Goal: Task Accomplishment & Management: Complete application form

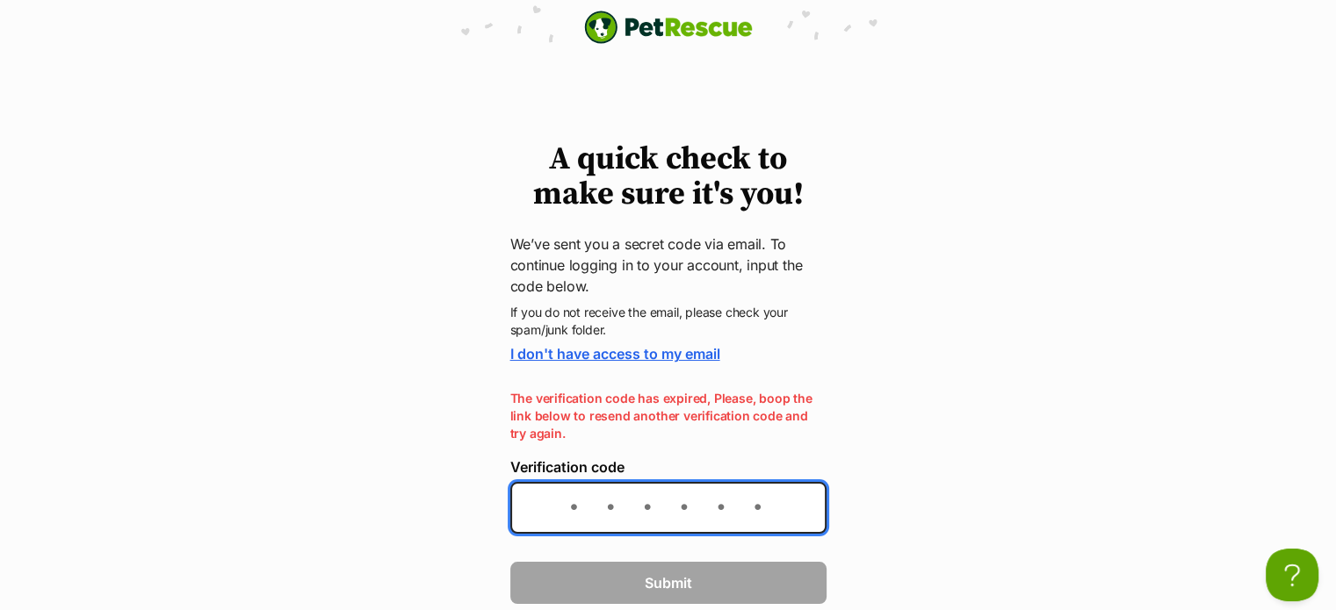
click at [580, 499] on input "Verification code" at bounding box center [668, 508] width 316 height 52
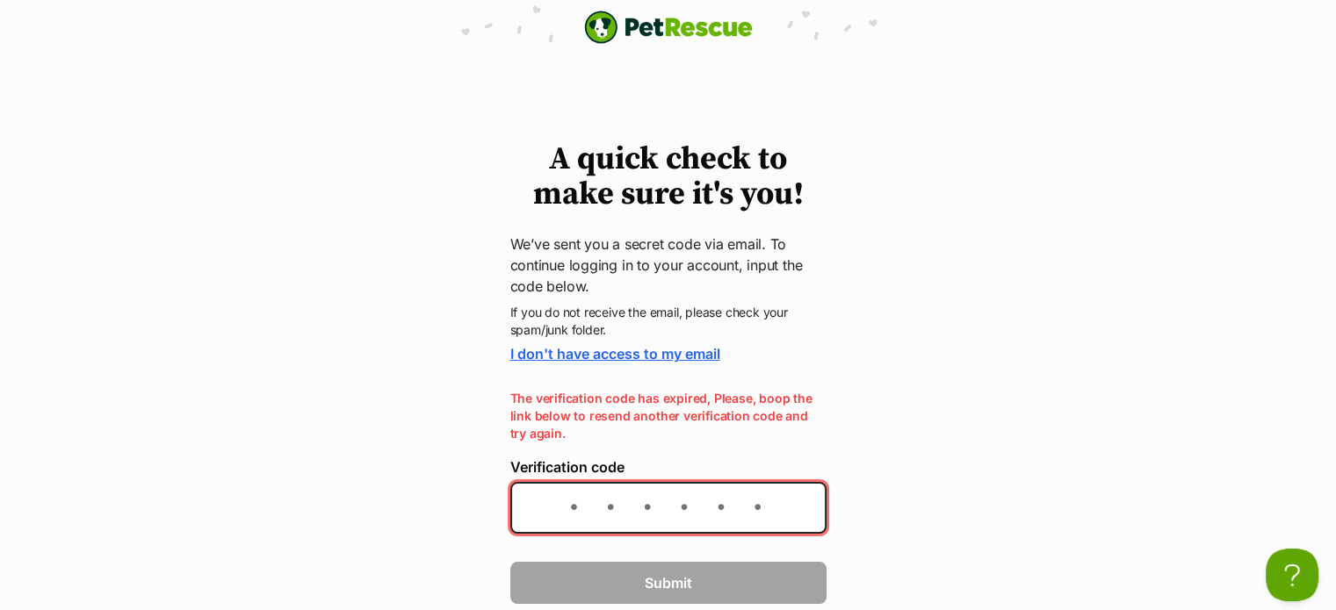
click at [687, 420] on p "The verification code has expired, Please, boop the link below to resend anothe…" at bounding box center [668, 416] width 316 height 53
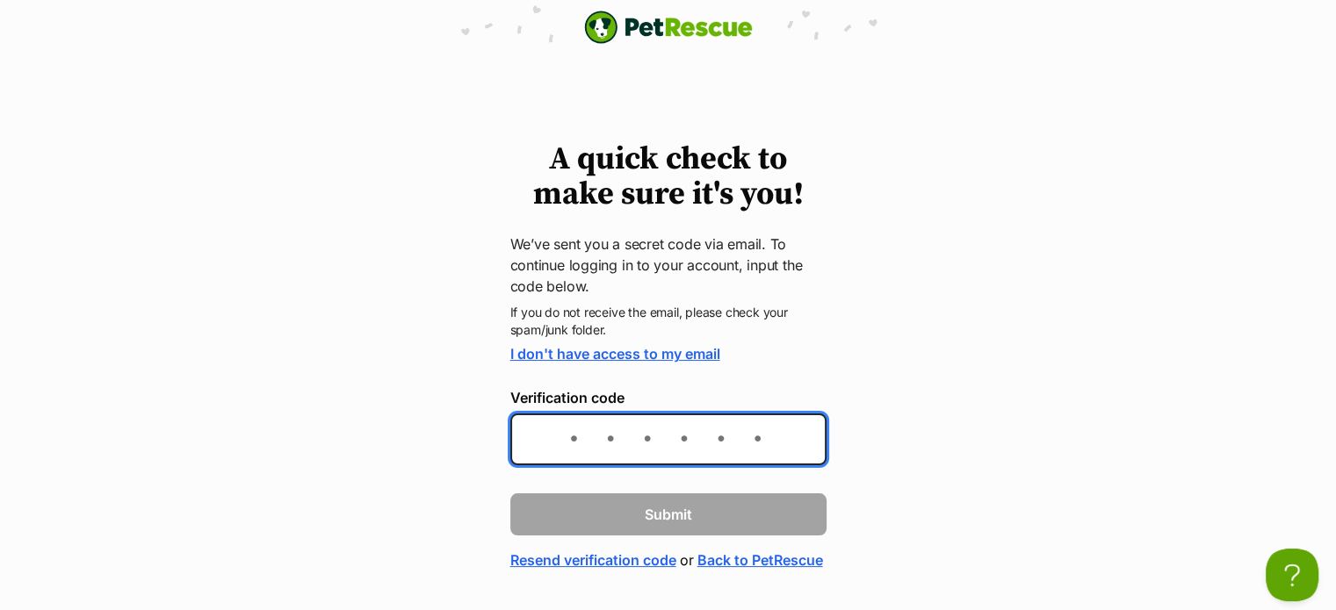
click at [604, 437] on input "Verification code" at bounding box center [668, 440] width 316 height 52
type input "00cae8"
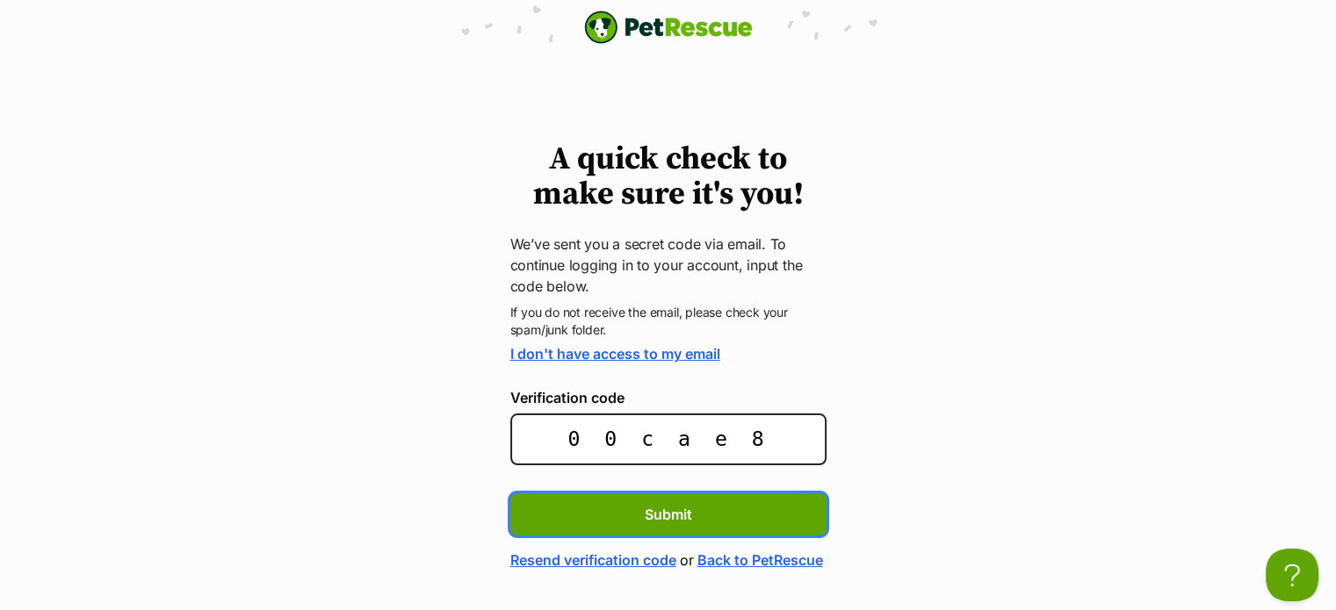
click at [510, 493] on button "Submit" at bounding box center [668, 514] width 316 height 42
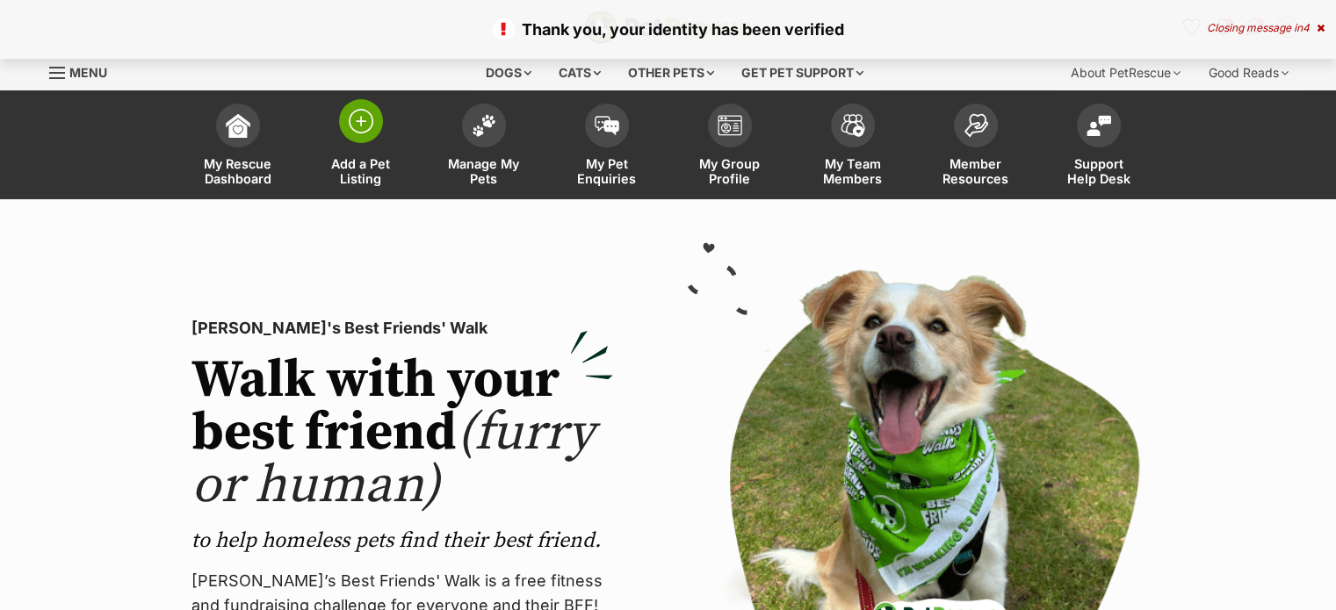
click at [364, 126] on img at bounding box center [361, 121] width 25 height 25
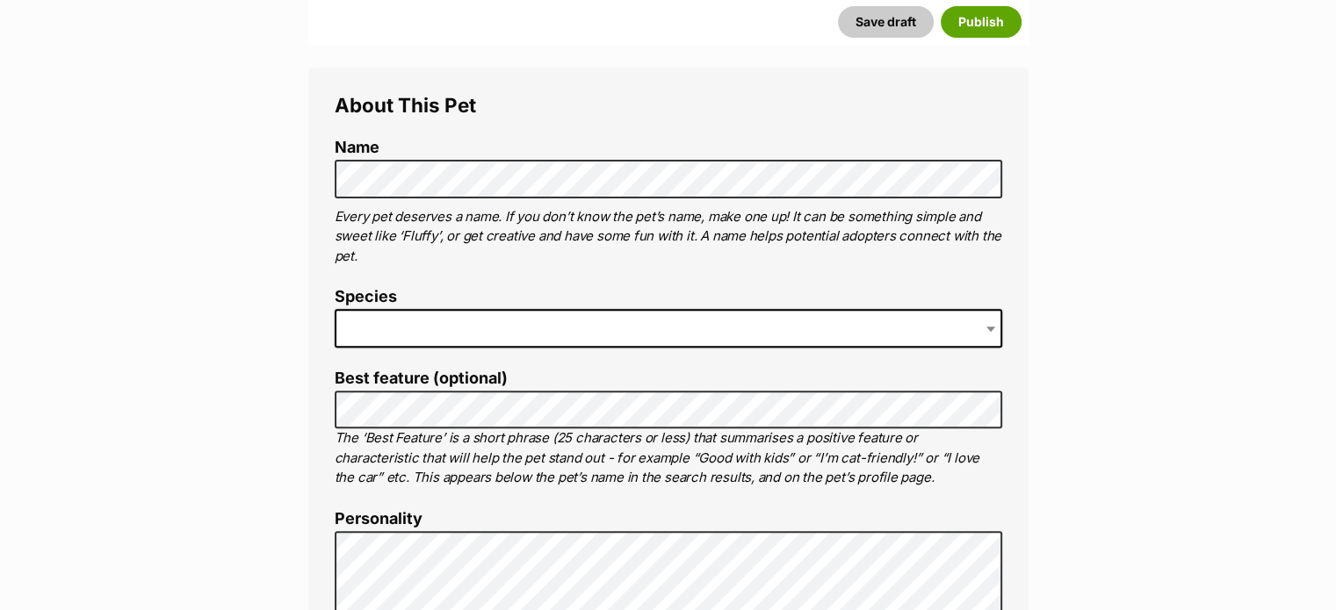
scroll to position [652, 0]
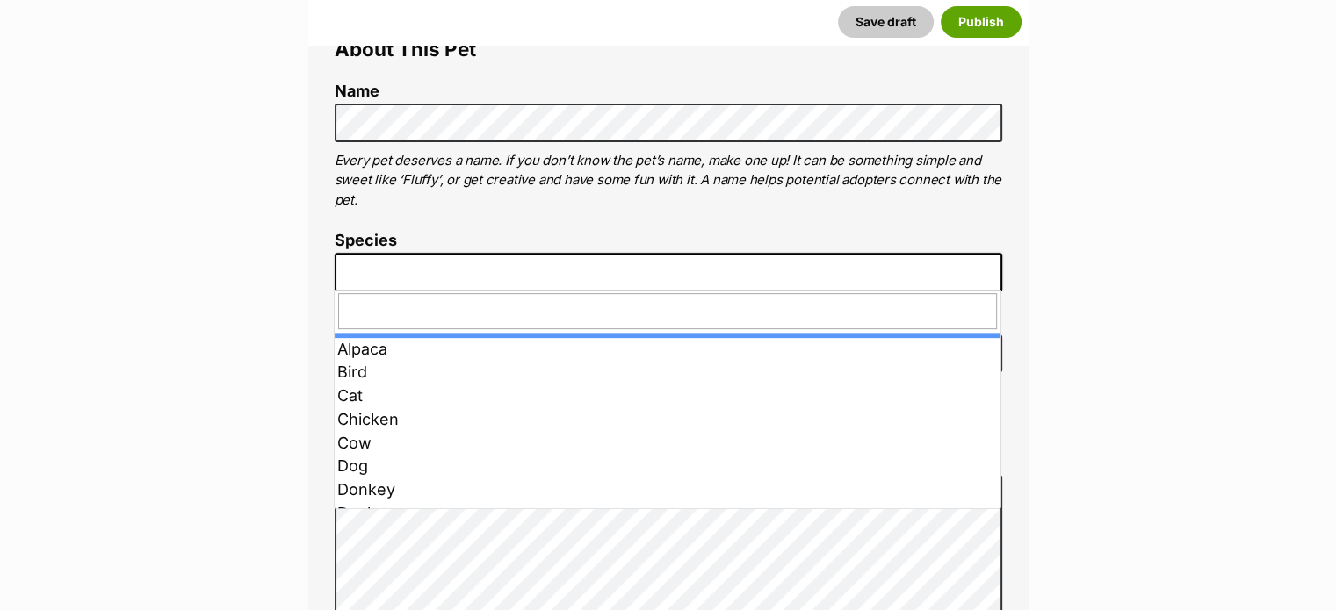
click at [360, 264] on span at bounding box center [668, 272] width 667 height 39
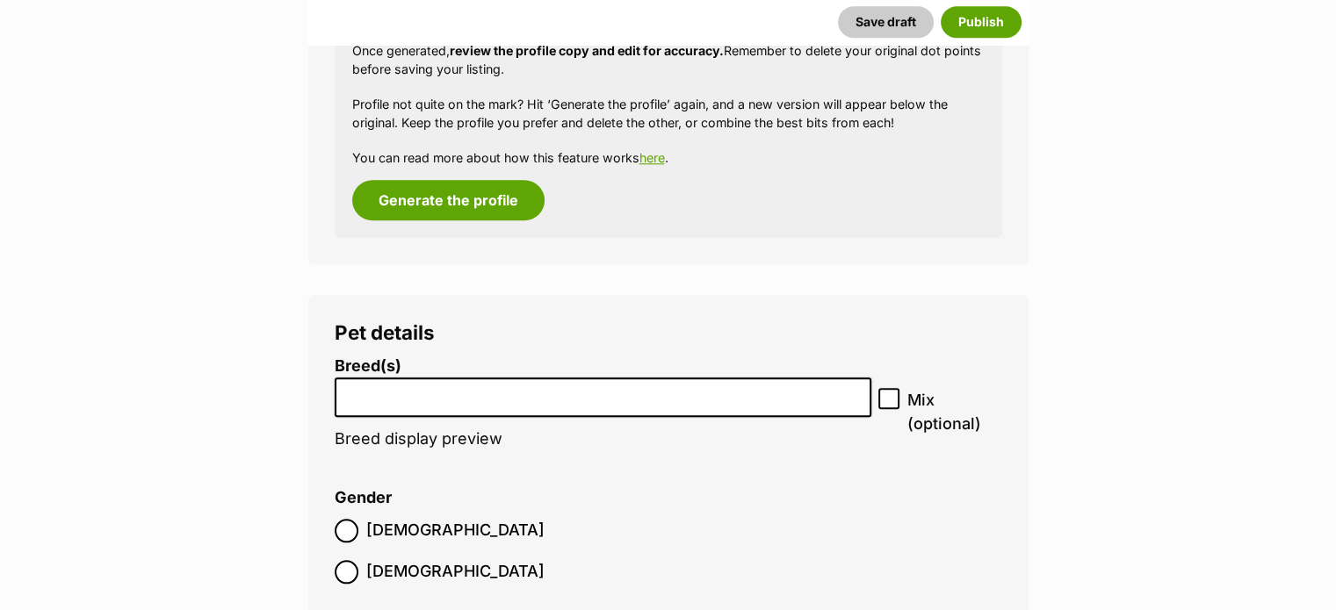
scroll to position [1449, 0]
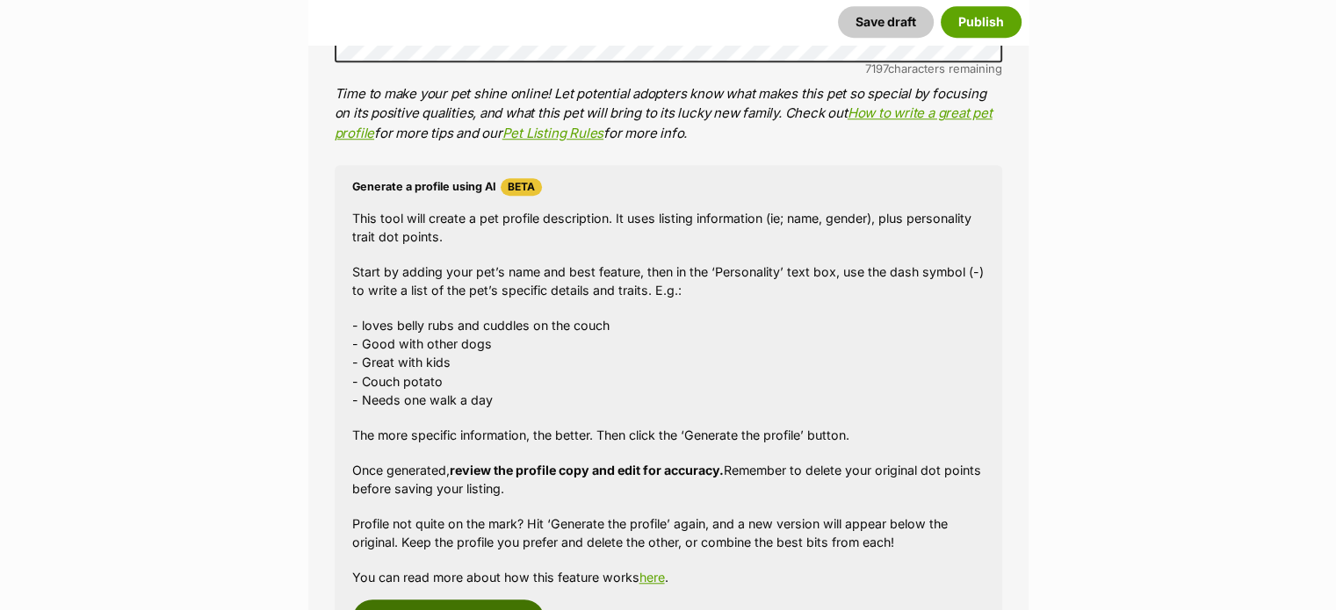
click at [418, 603] on button "Generate the profile" at bounding box center [448, 620] width 192 height 40
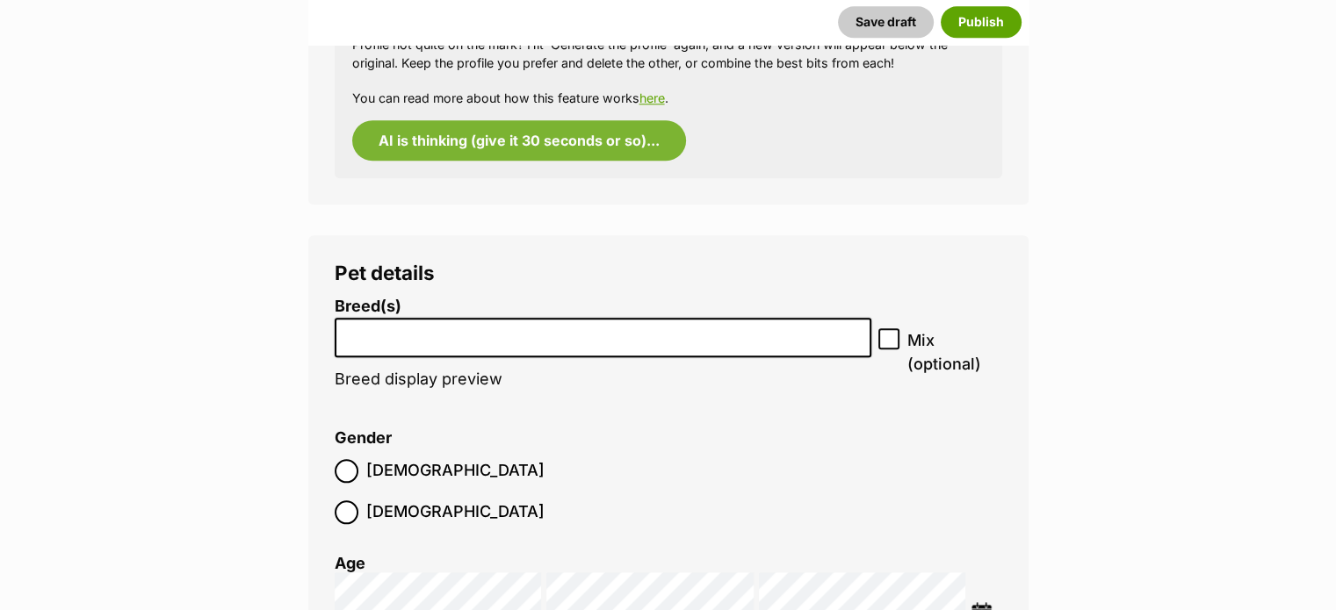
scroll to position [1988, 0]
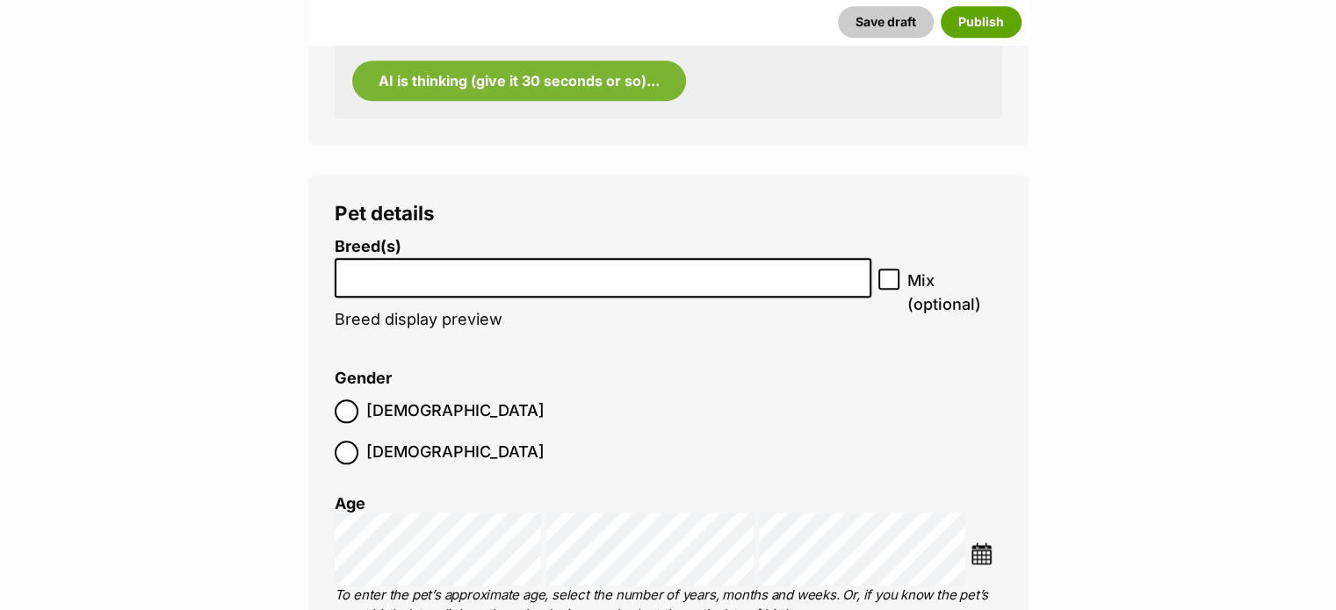
click at [454, 285] on li at bounding box center [603, 278] width 525 height 36
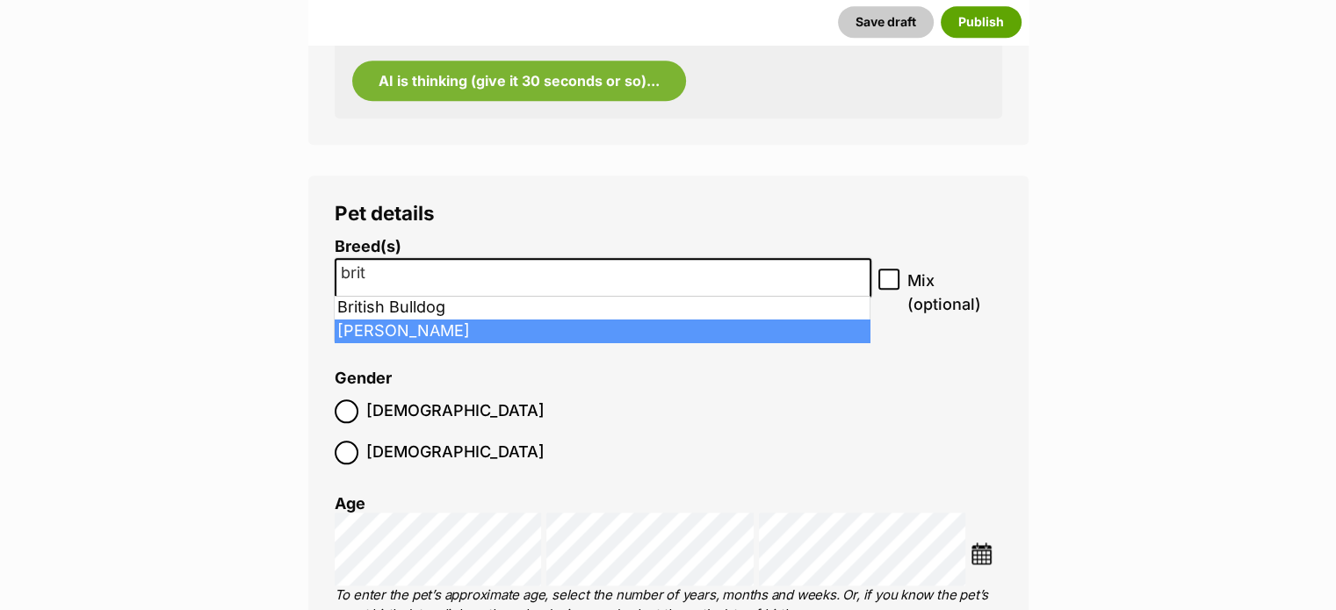
type input "brit"
select select "2390"
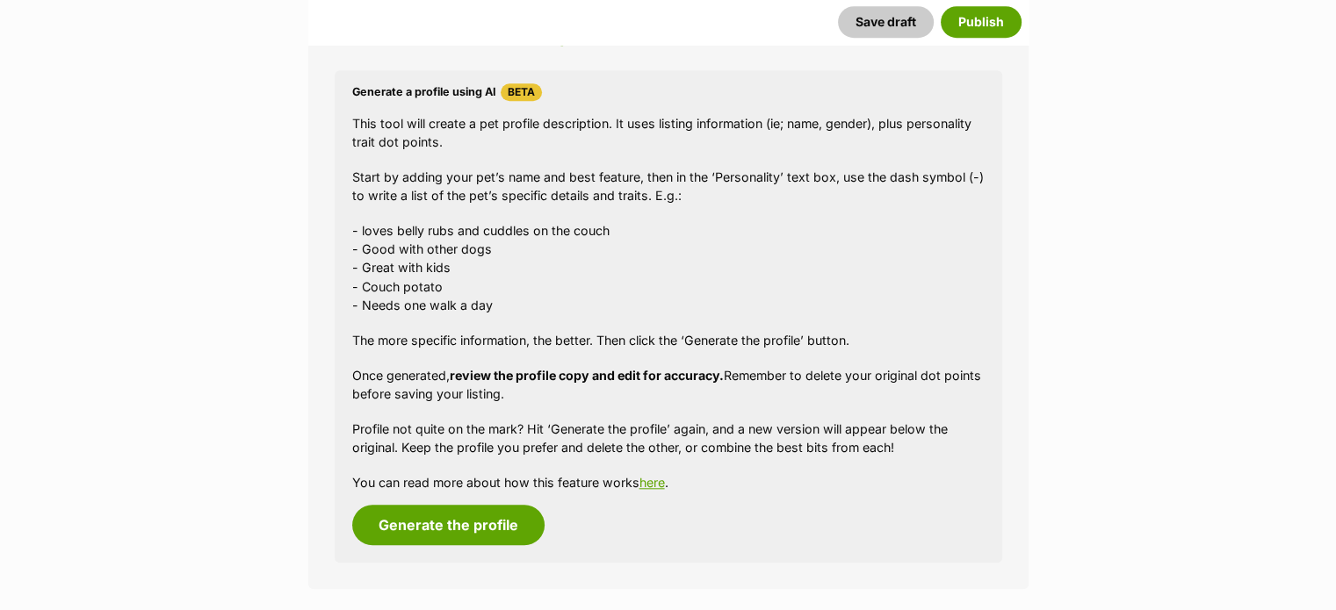
scroll to position [2185, 0]
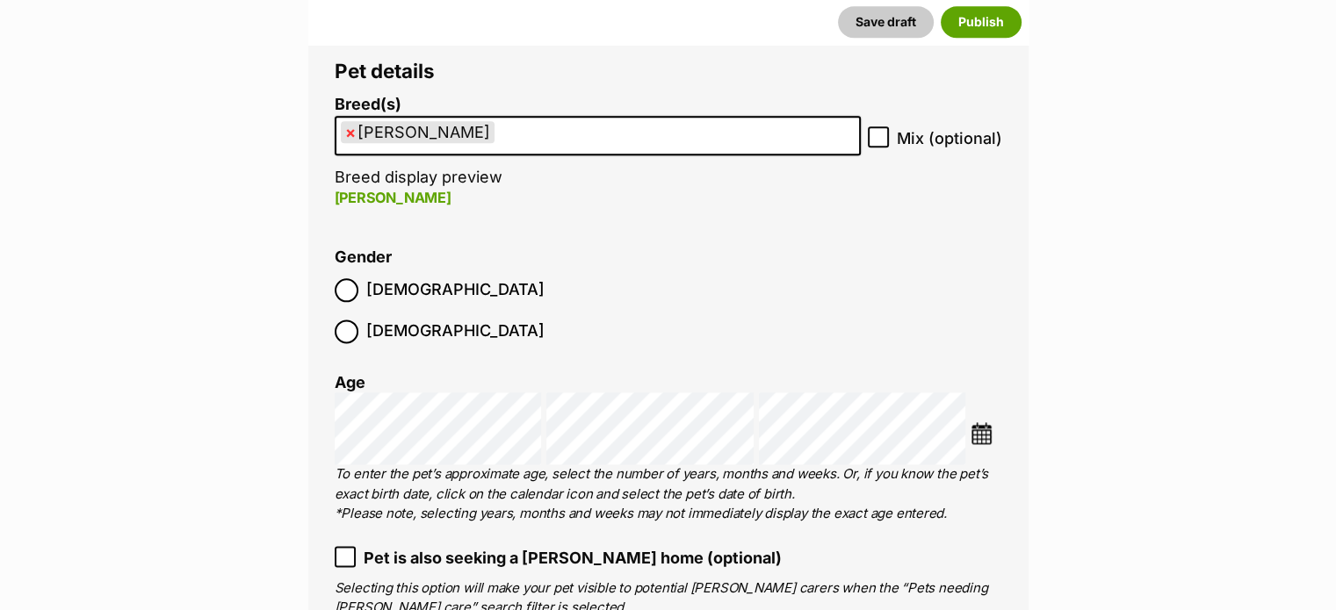
click at [976, 422] on img at bounding box center [981, 433] width 22 height 22
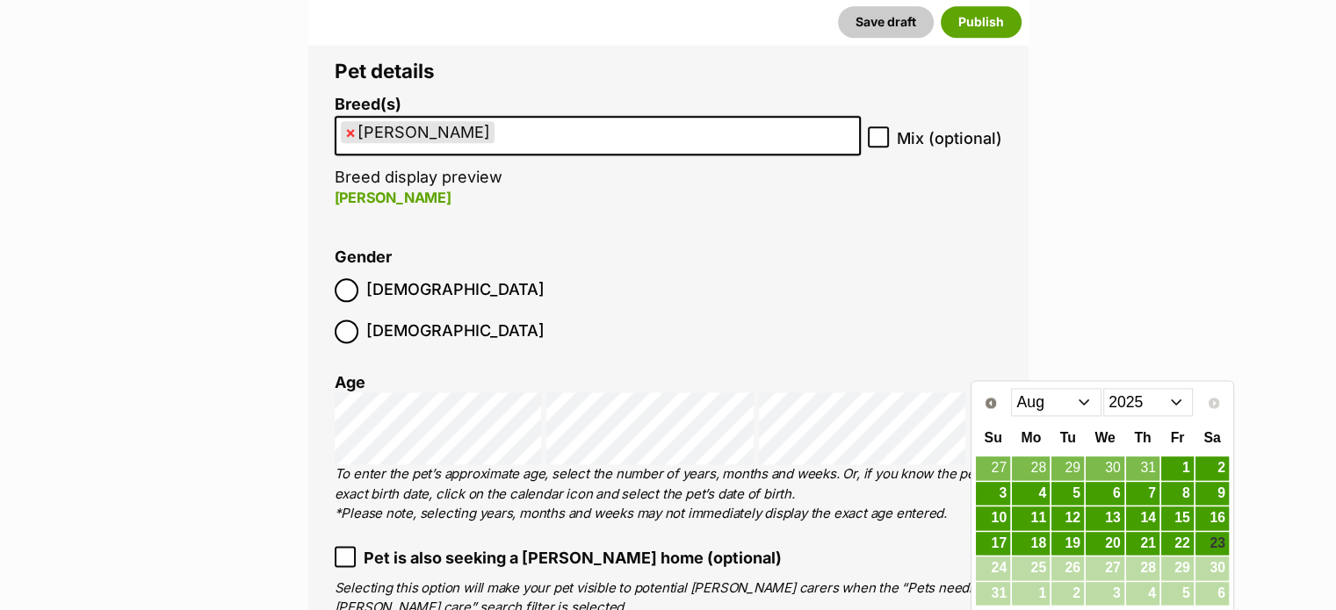
click at [1080, 403] on select "Jan Feb Mar Apr May Jun Jul Aug" at bounding box center [1056, 402] width 90 height 28
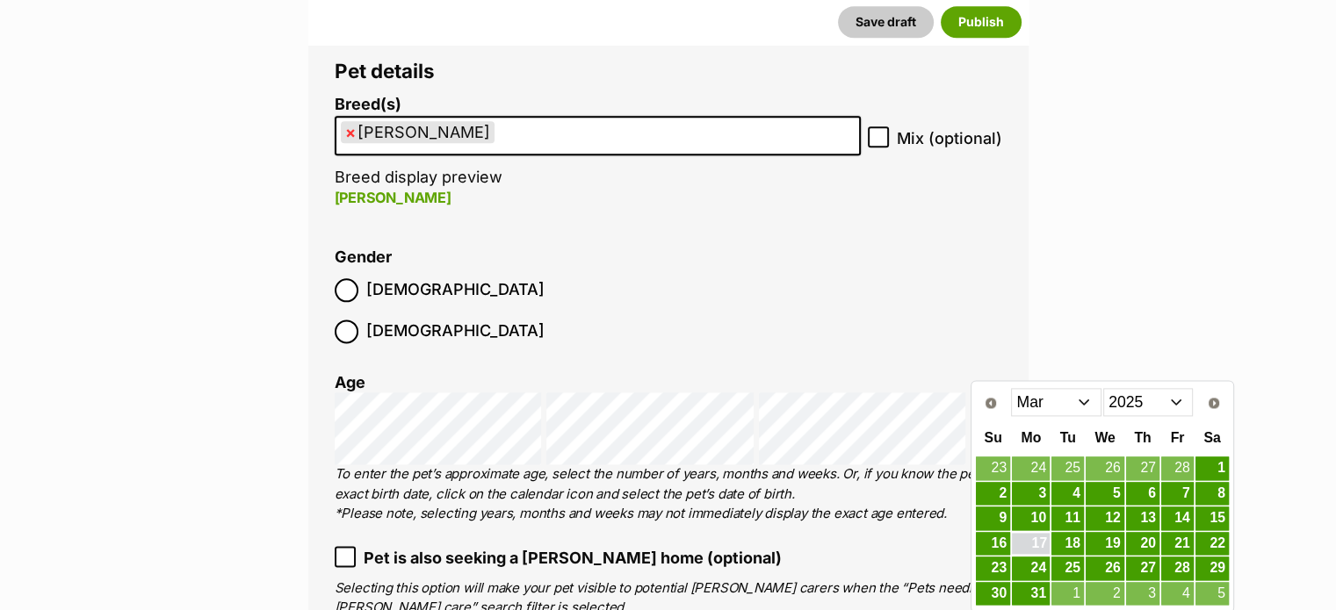
click at [1044, 545] on link "17" at bounding box center [1031, 544] width 38 height 22
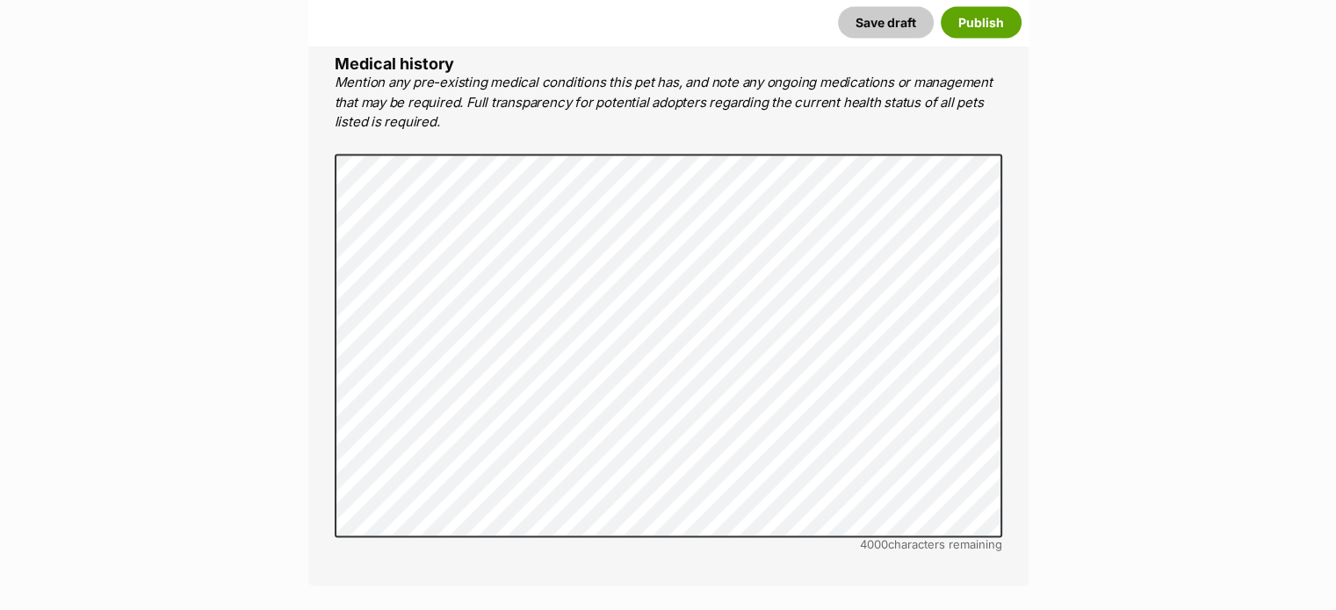
scroll to position [4121, 0]
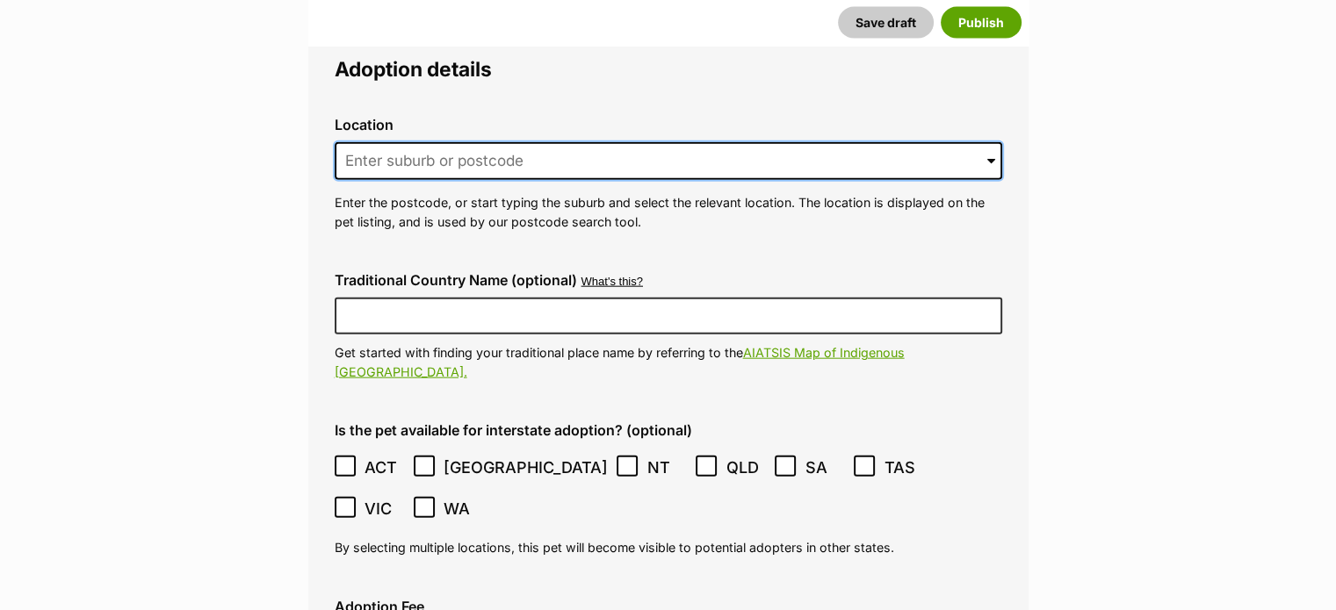
click at [412, 142] on input at bounding box center [668, 161] width 667 height 39
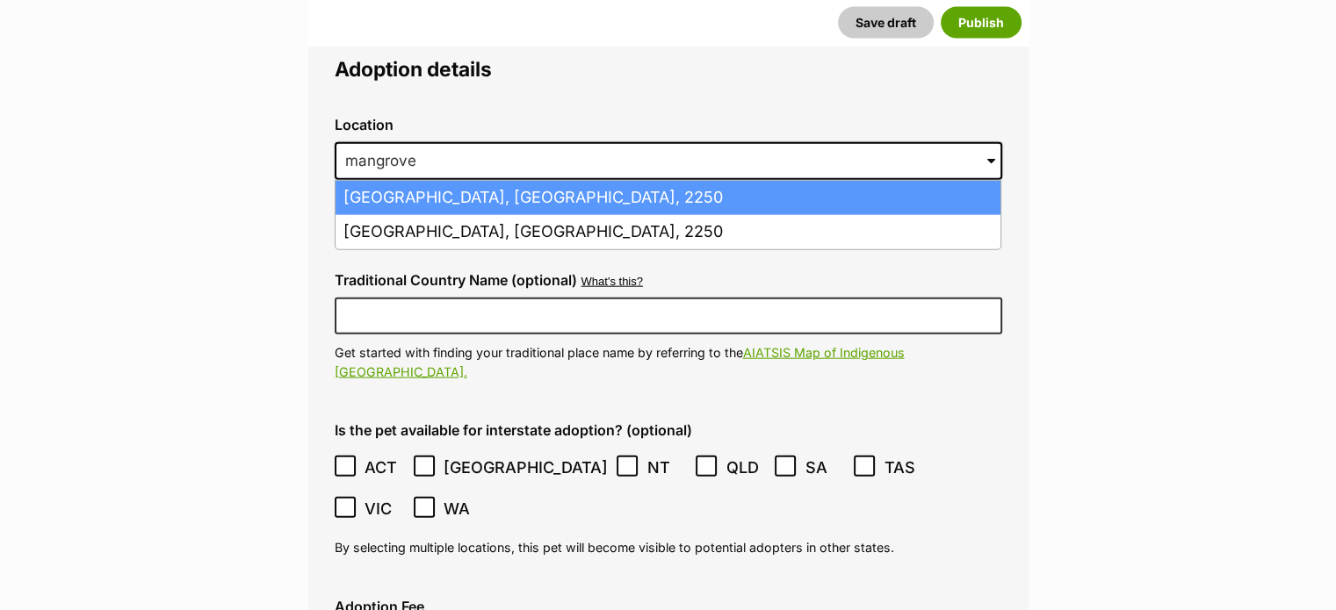
click at [397, 181] on li "Mangrove Creek, New South Wales, 2250" at bounding box center [667, 198] width 665 height 34
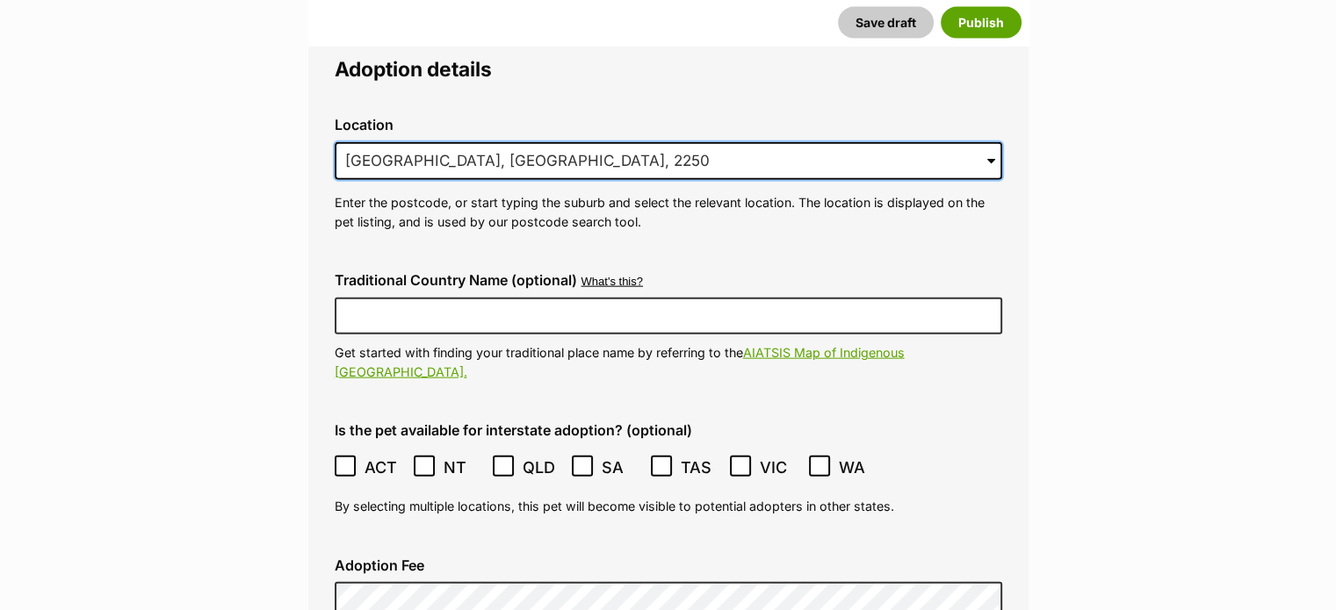
click at [465, 142] on input "Mangrove Creek, New South Wales, 2250" at bounding box center [668, 161] width 667 height 39
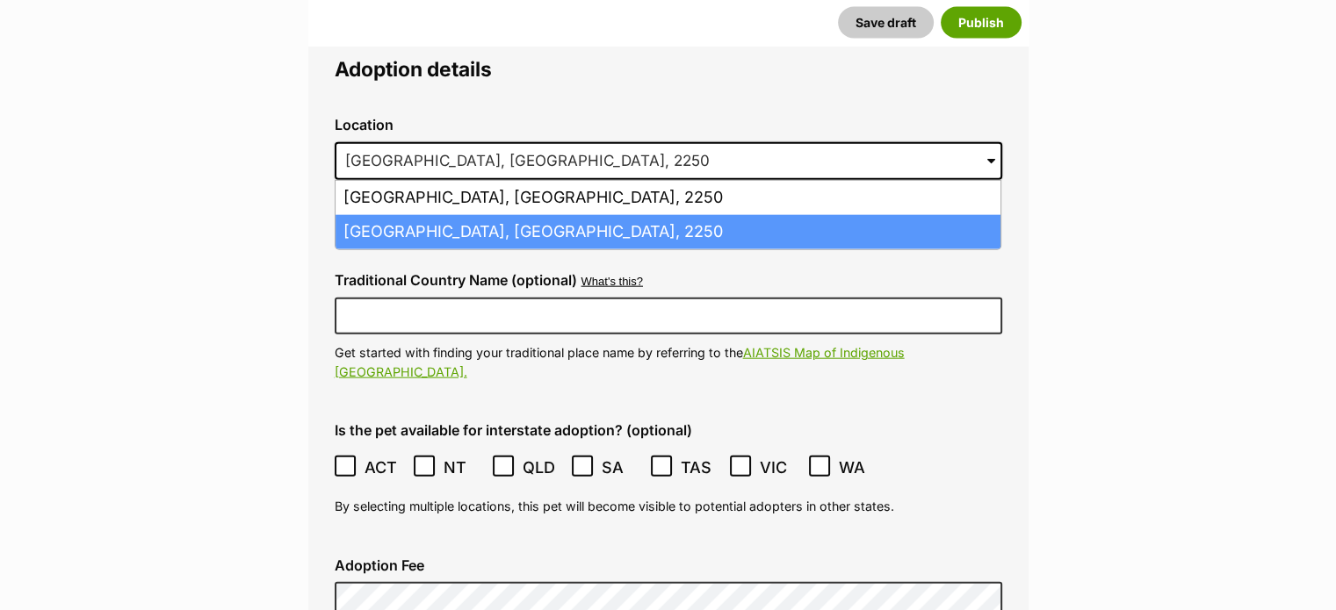
click at [486, 215] on li "Mangrove Mountain, New South Wales, 2250" at bounding box center [667, 232] width 665 height 34
type input "Mangrove Mountain, New South Wales, 2250"
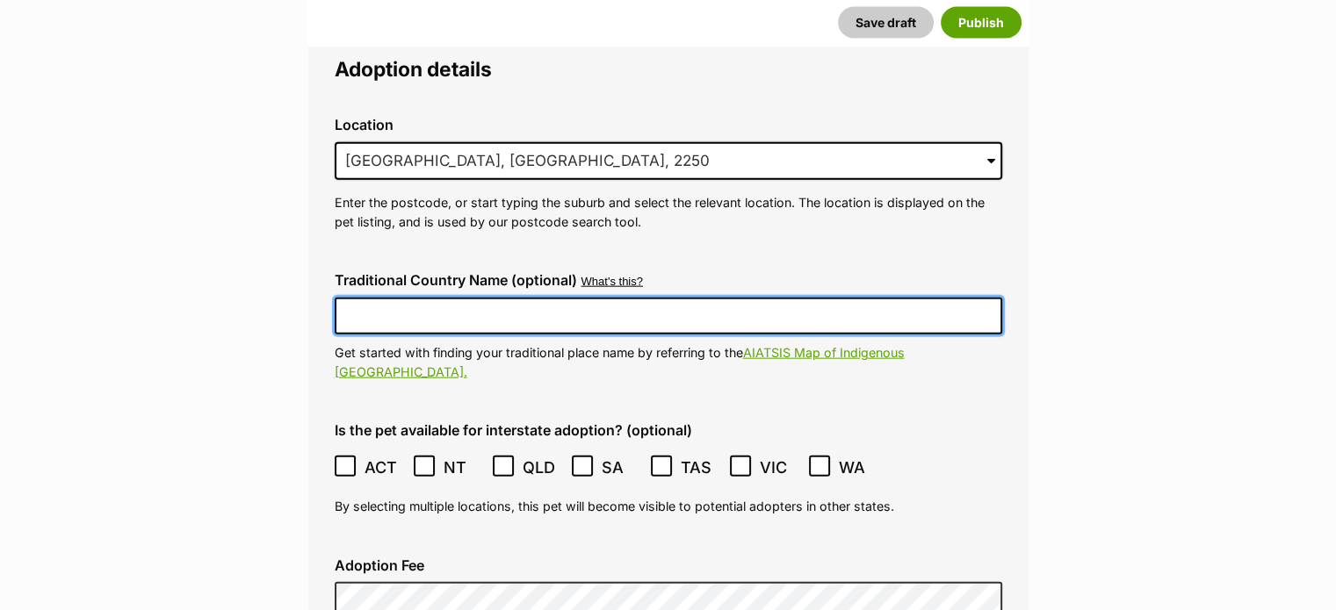
click at [476, 298] on input "Traditional Country Name (optional)" at bounding box center [668, 316] width 667 height 37
type input "Darkinjung"
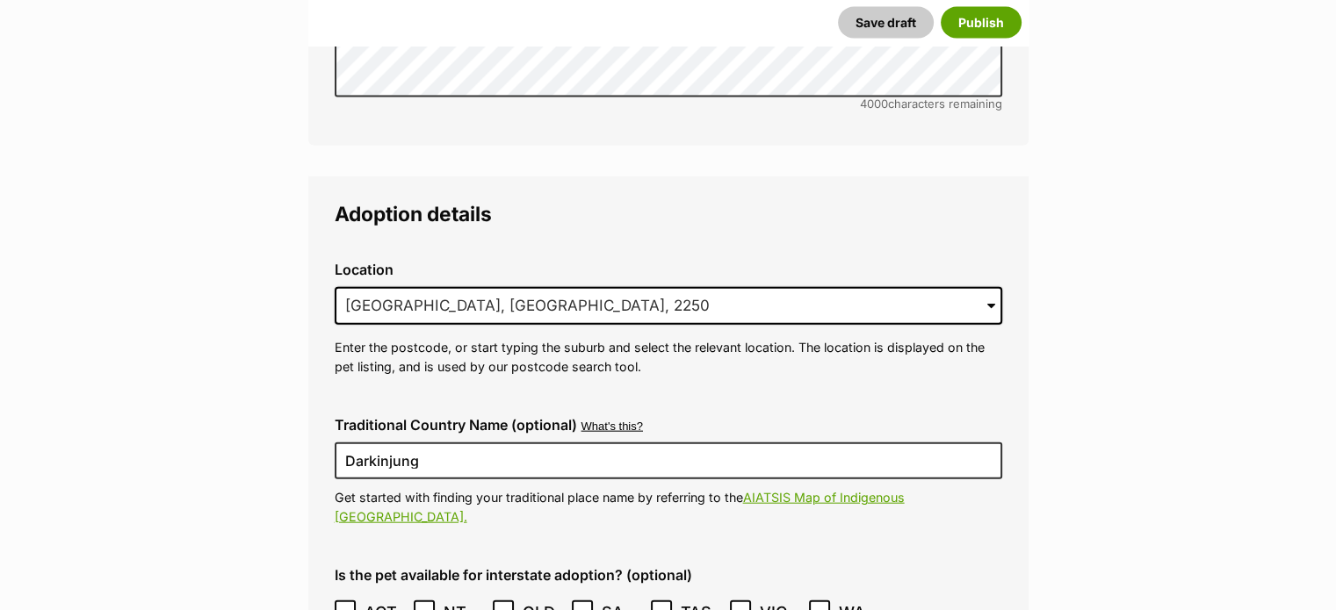
scroll to position [4528, 0]
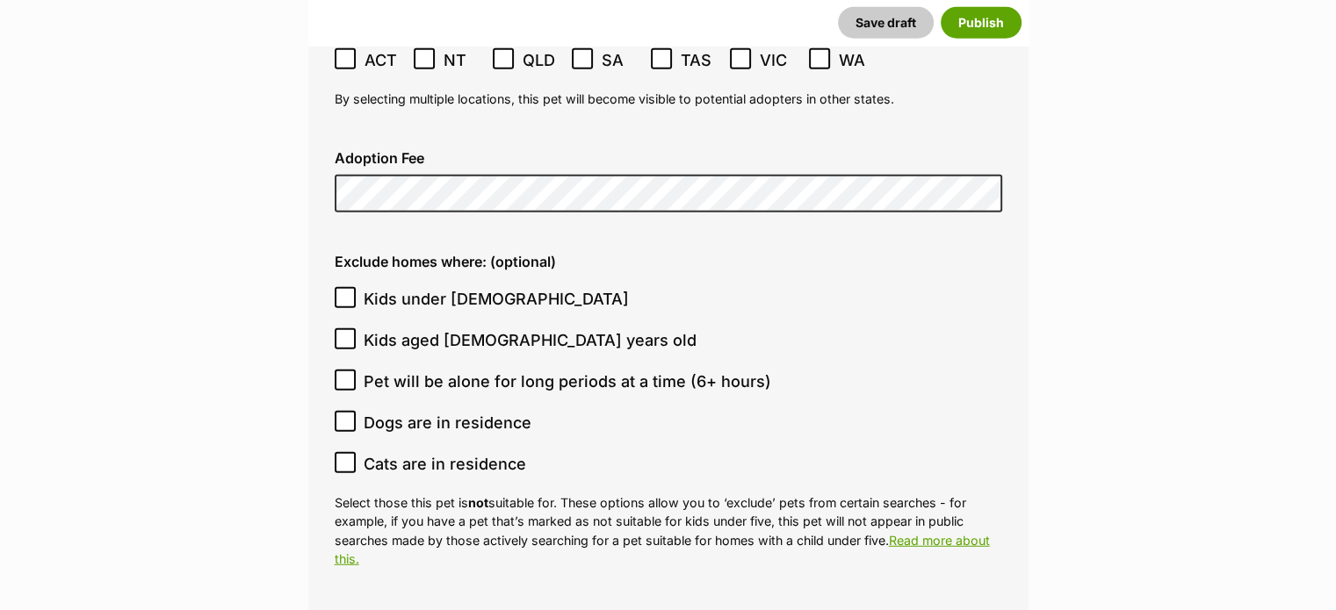
click at [342, 294] on icon at bounding box center [345, 298] width 11 height 8
click at [342, 287] on input "Kids under 5 years old" at bounding box center [345, 297] width 21 height 21
click at [351, 287] on input "Kids under [DEMOGRAPHIC_DATA]" at bounding box center [345, 297] width 21 height 21
checkbox input "false"
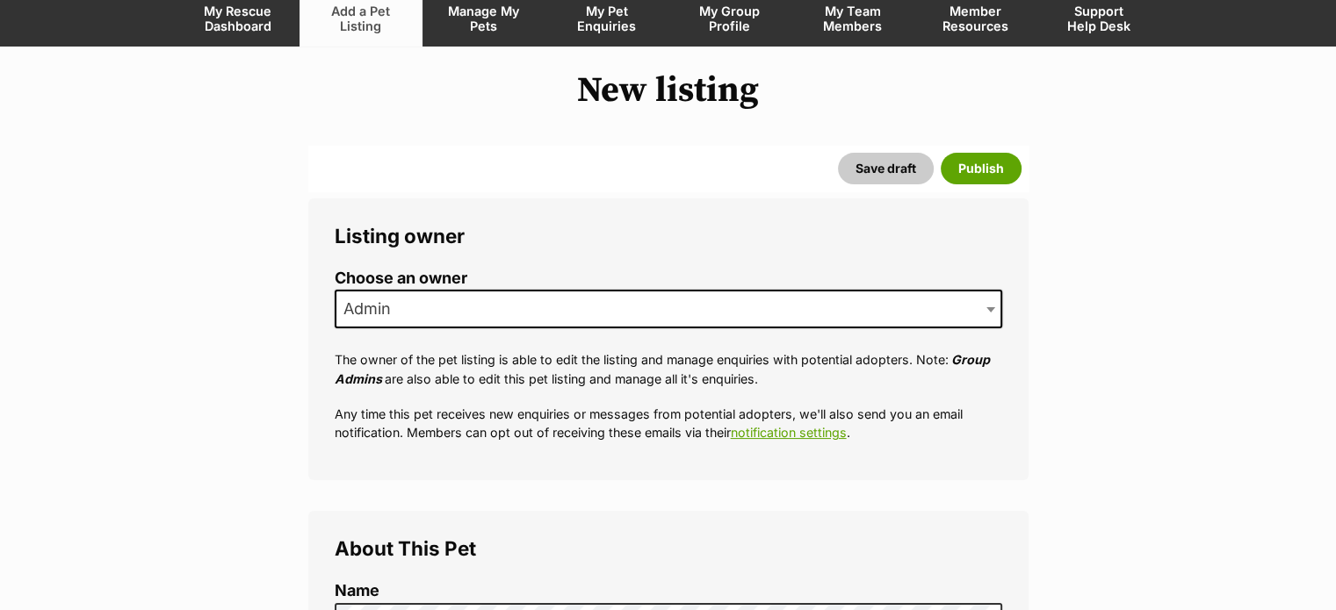
scroll to position [0, 0]
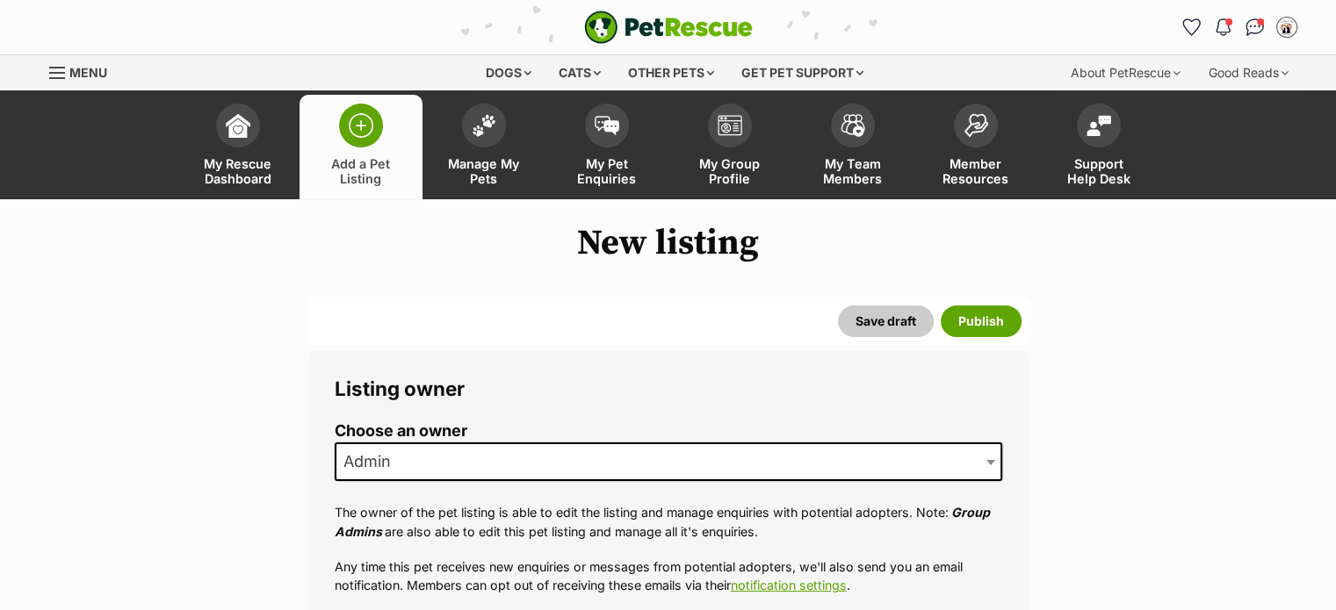
click at [523, 467] on span "Admin" at bounding box center [668, 462] width 667 height 39
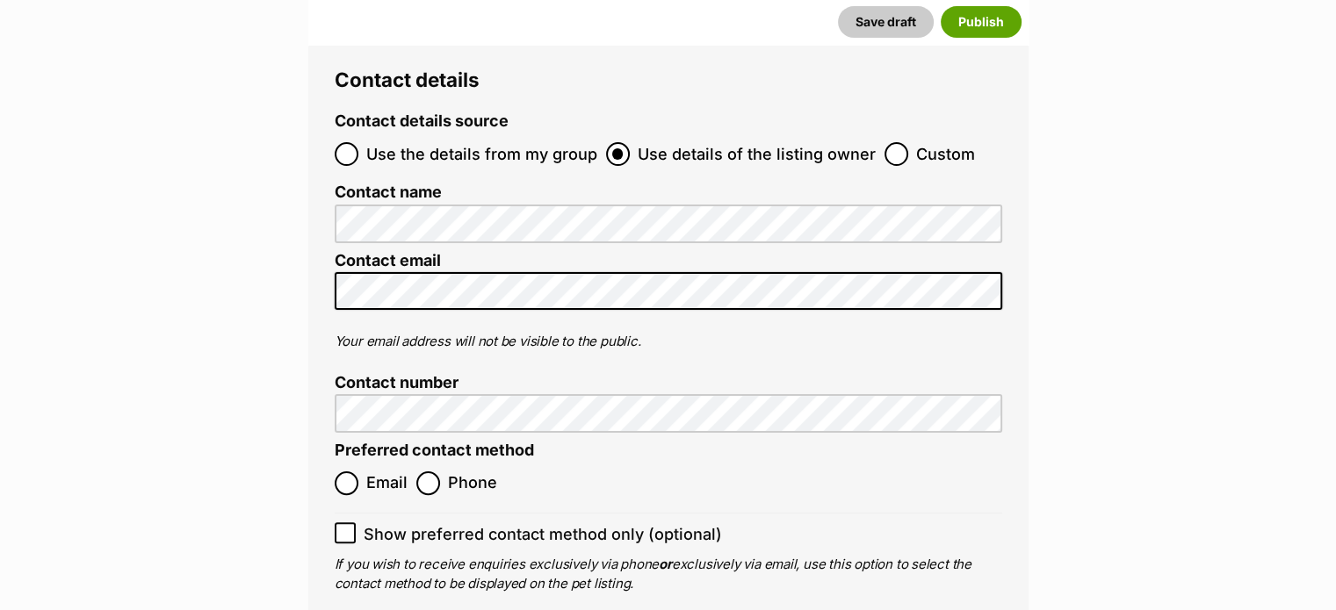
scroll to position [7025, 0]
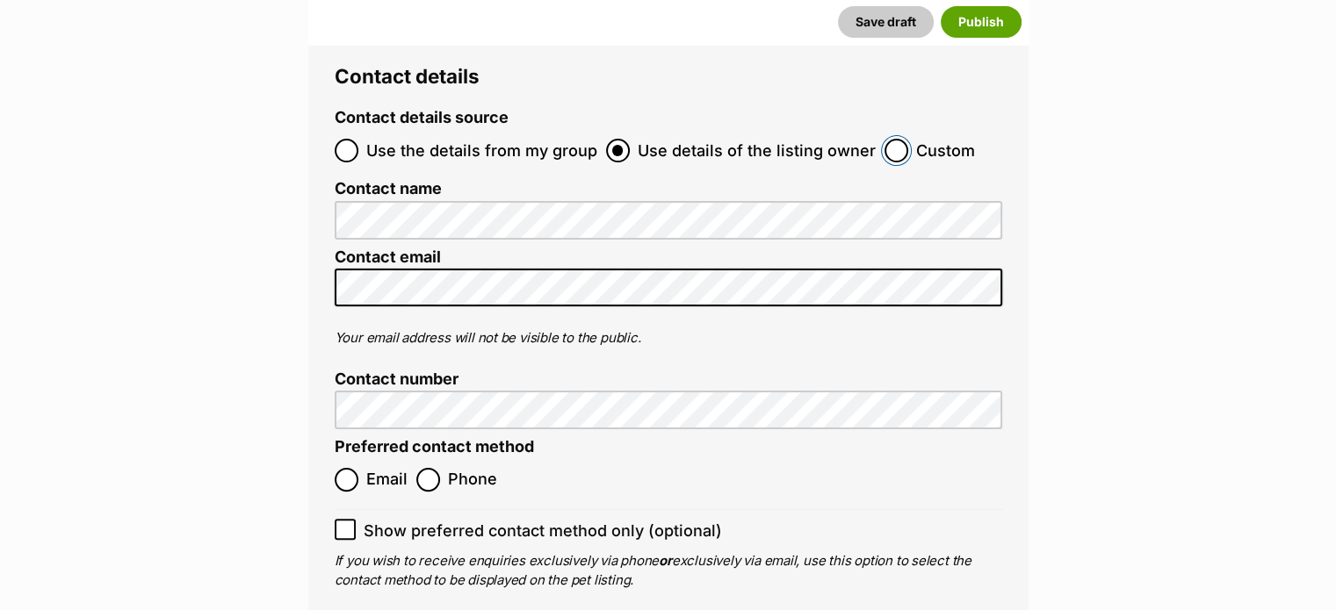
click at [884, 139] on input "Custom" at bounding box center [896, 151] width 24 height 24
radio input "true"
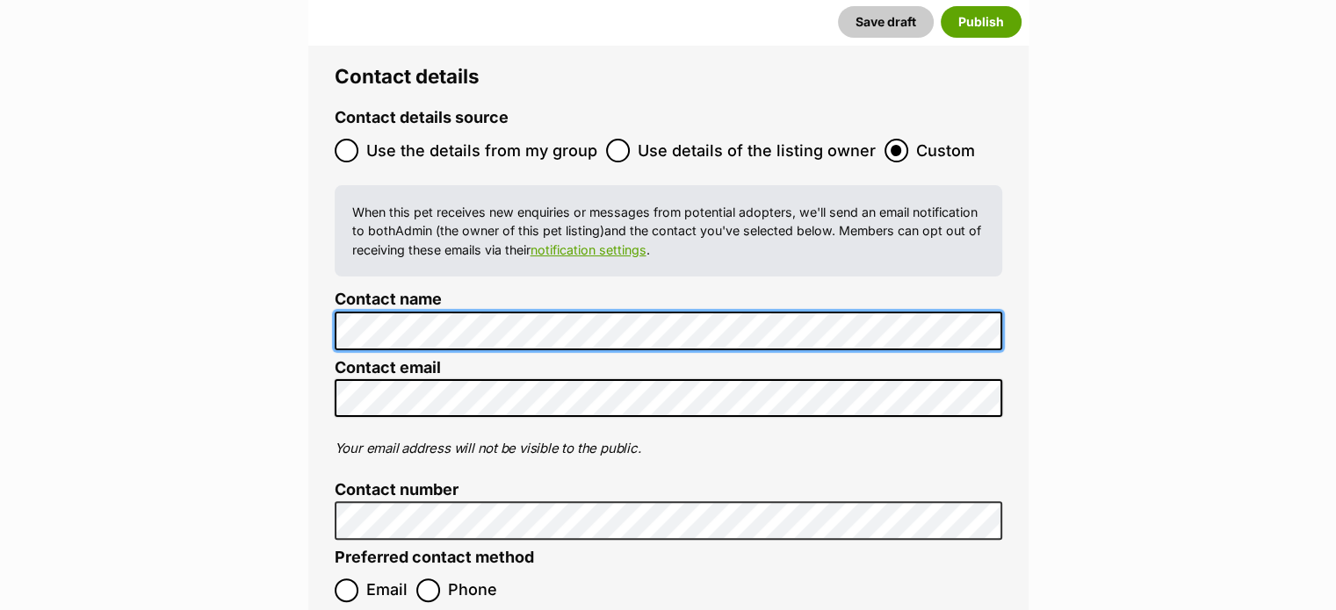
click at [316, 273] on div "Contact details Contact details source Use the details from my group Use detail…" at bounding box center [668, 394] width 720 height 711
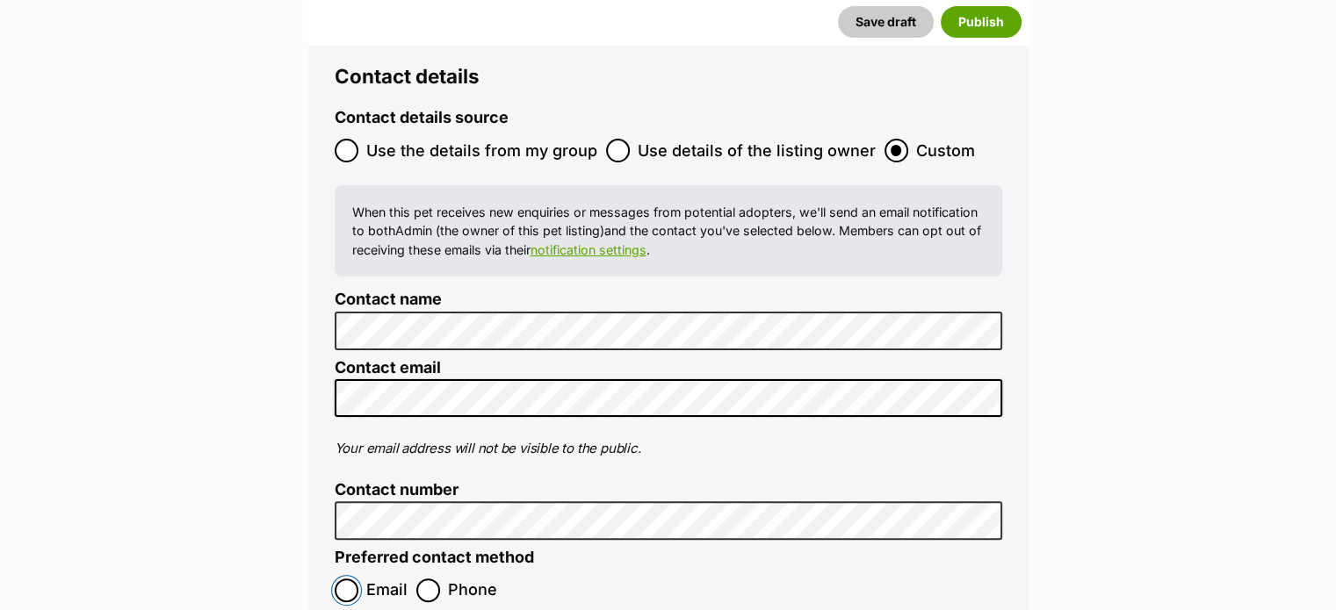
click at [344, 579] on input "Email" at bounding box center [347, 591] width 24 height 24
radio input "true"
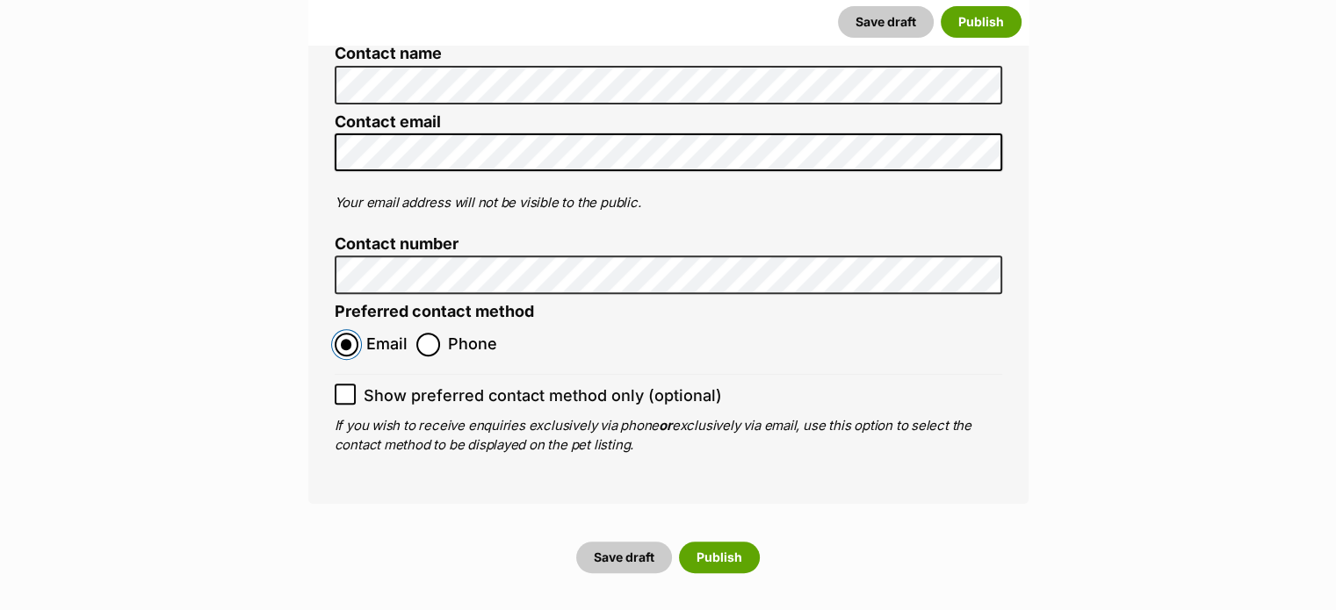
scroll to position [7376, 0]
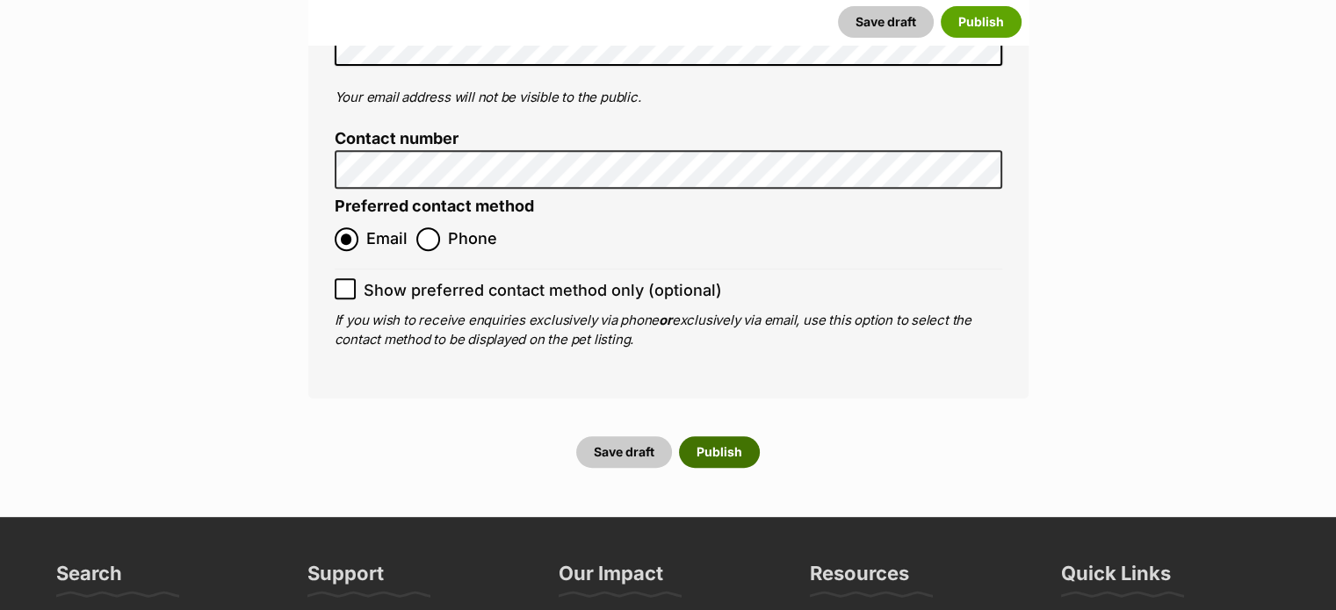
click at [731, 436] on button "Publish" at bounding box center [719, 452] width 81 height 32
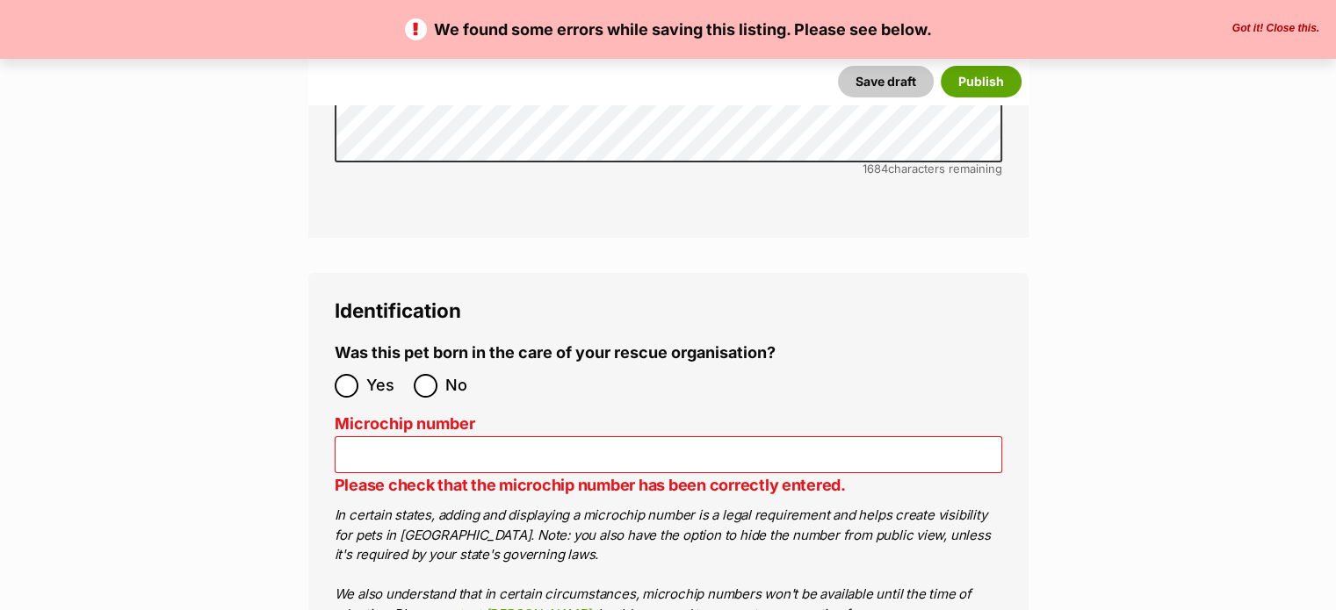
scroll to position [6415, 0]
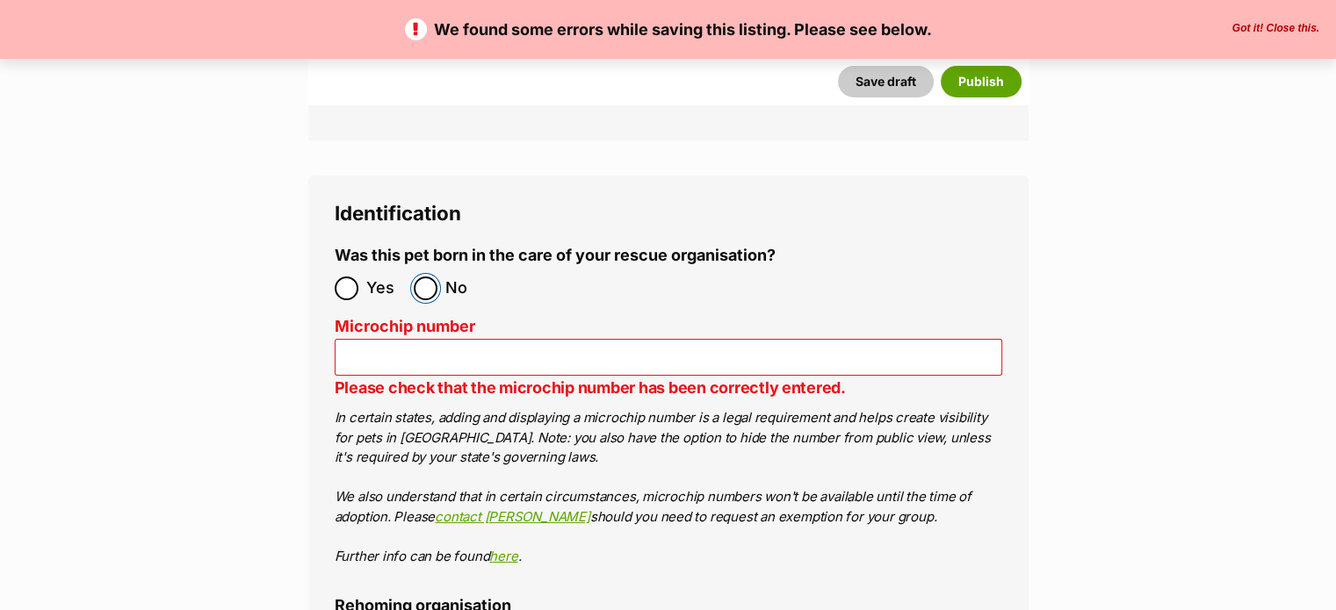
click at [430, 277] on input "No" at bounding box center [426, 289] width 24 height 24
radio input "true"
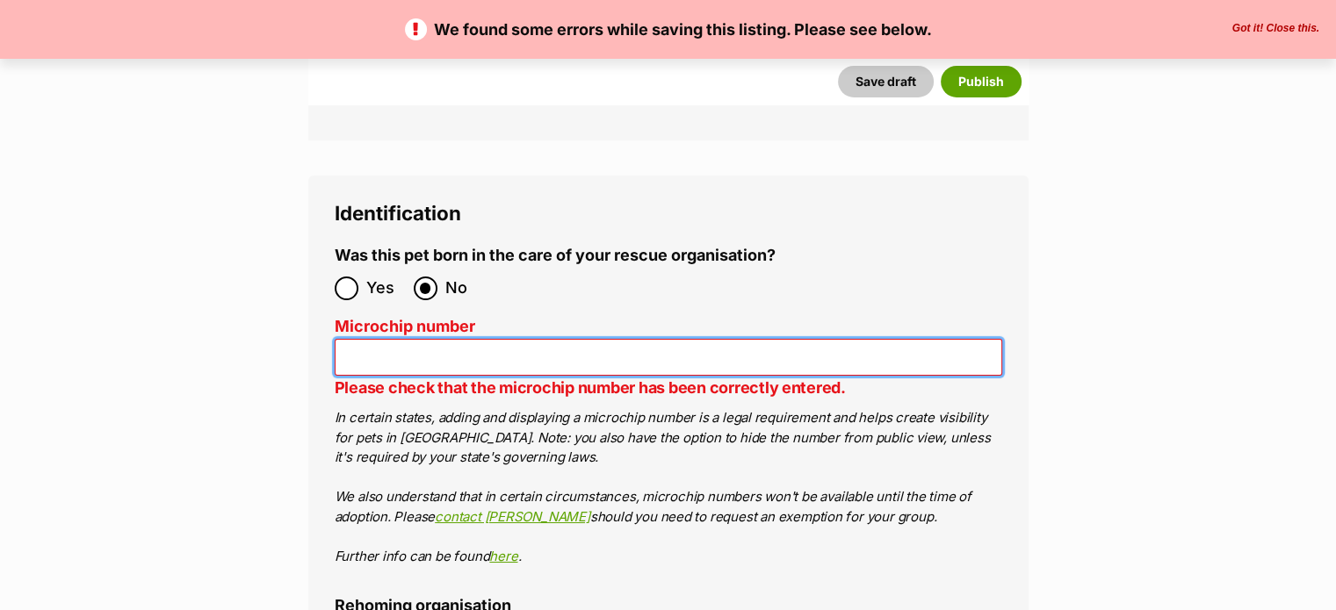
click at [407, 339] on input "Microchip number" at bounding box center [668, 358] width 667 height 38
type input "991003001955341"
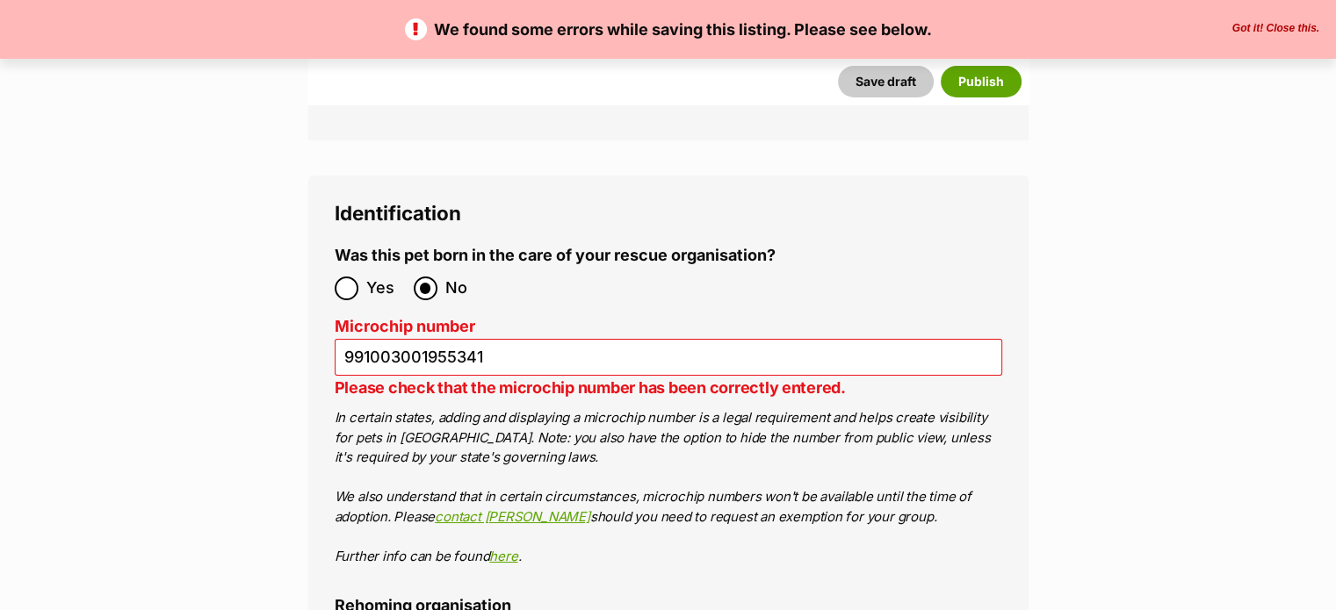
type input "Ozzi hearts 4 paws"
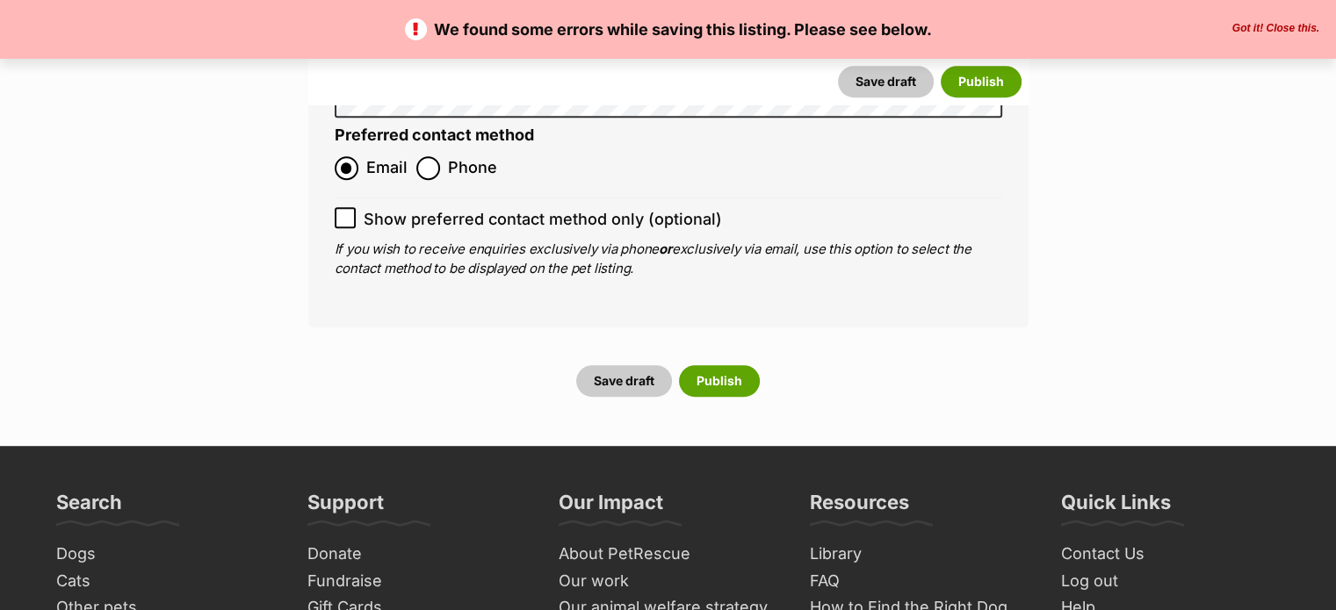
scroll to position [7829, 0]
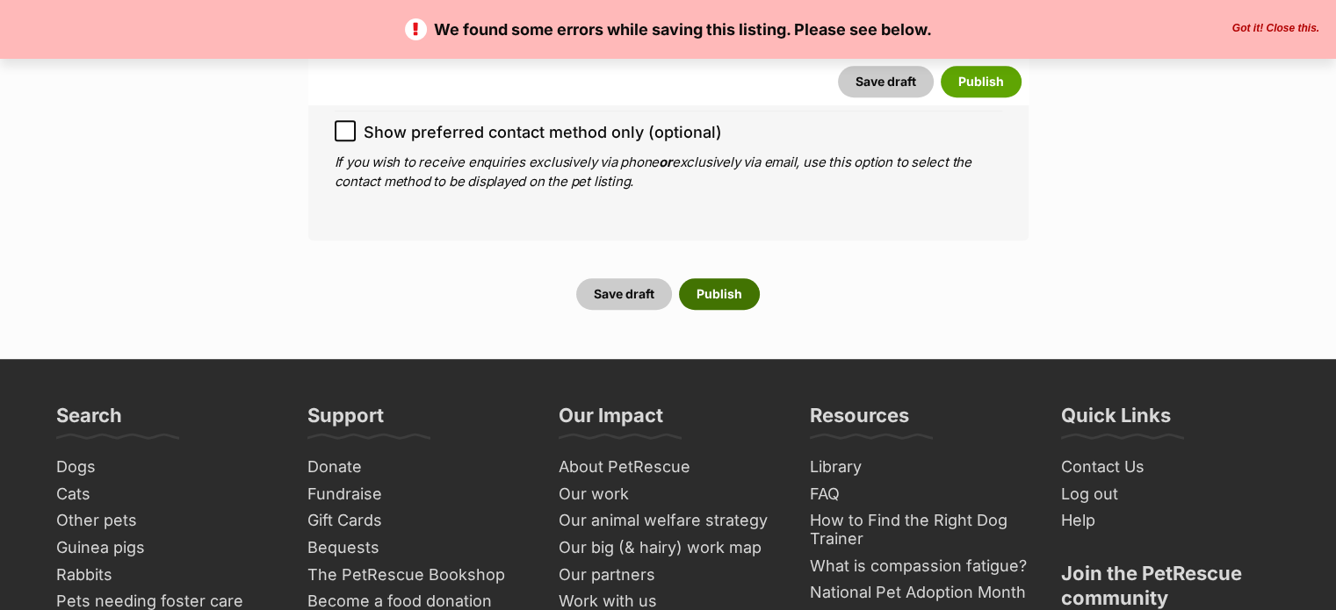
click at [726, 278] on button "Publish" at bounding box center [719, 294] width 81 height 32
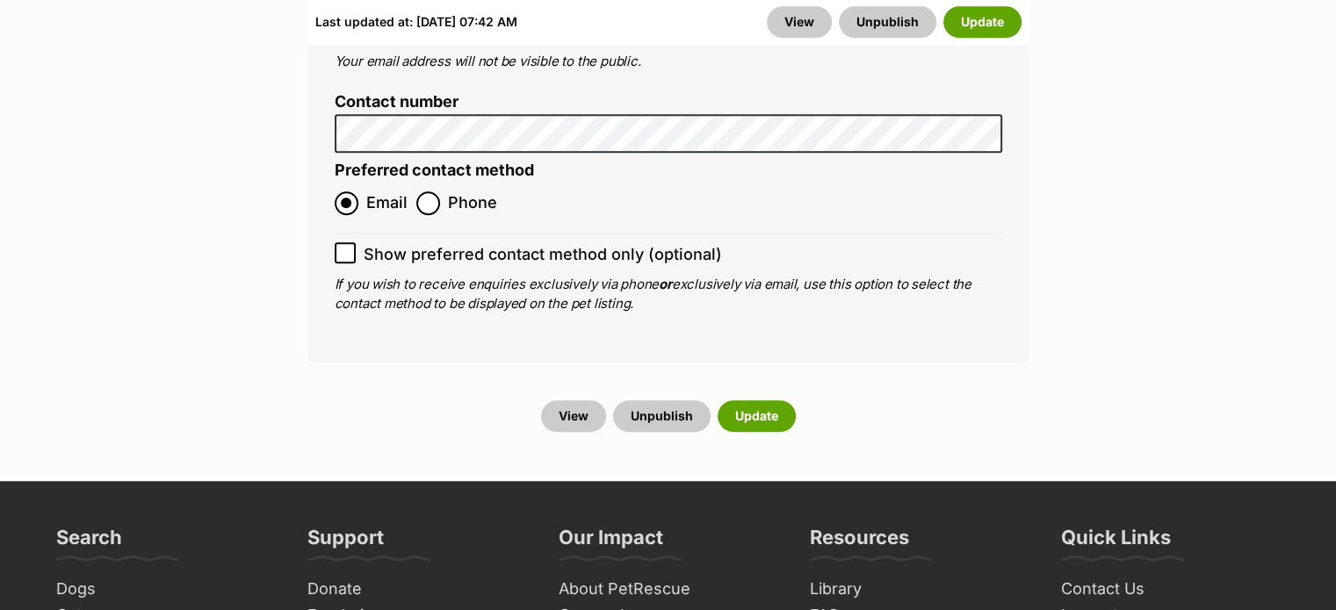
scroll to position [7812, 0]
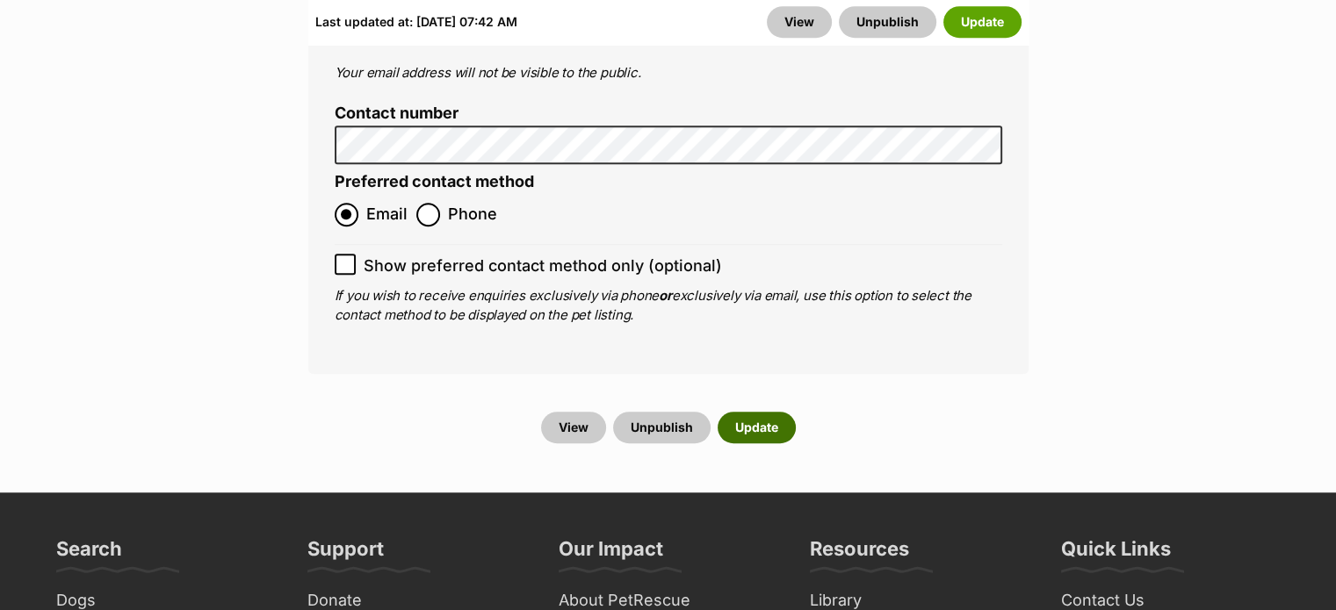
click at [753, 412] on button "Update" at bounding box center [756, 428] width 78 height 32
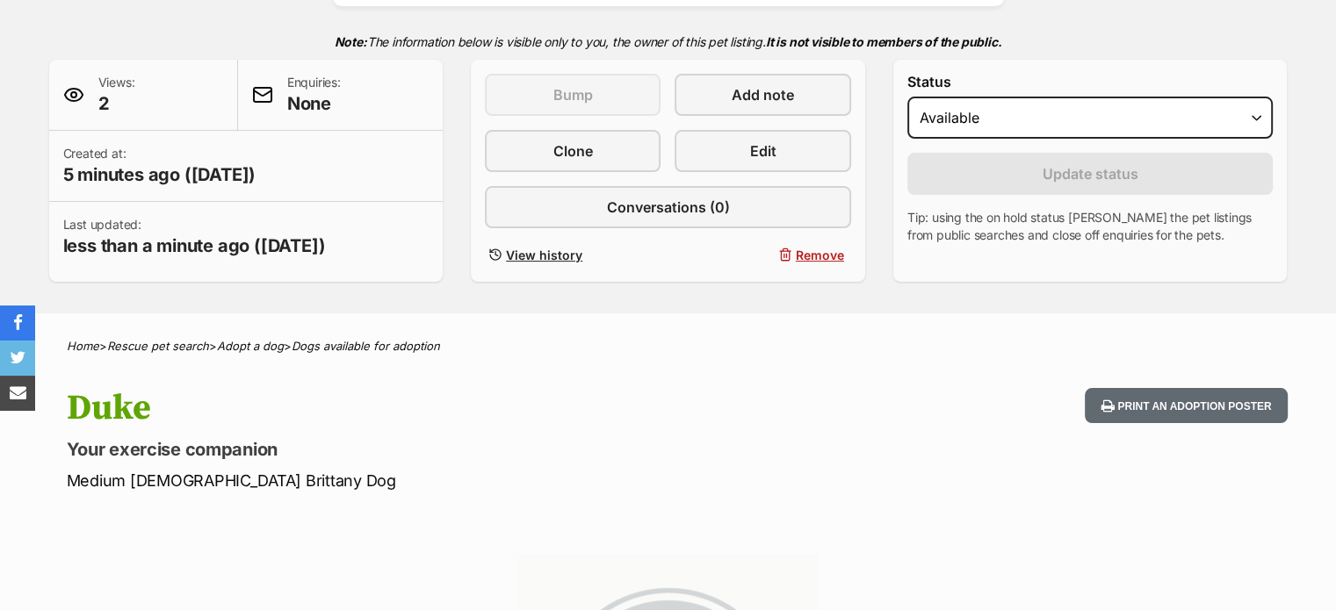
scroll to position [393, 0]
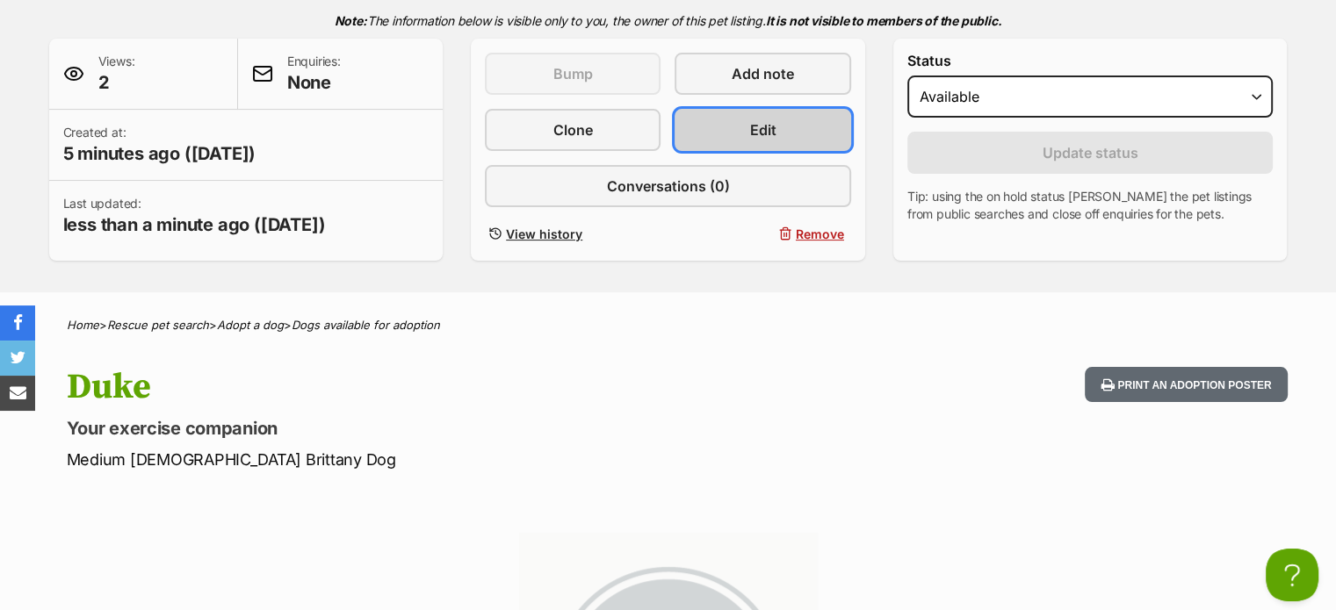
click at [776, 126] on link "Edit" at bounding box center [762, 130] width 176 height 42
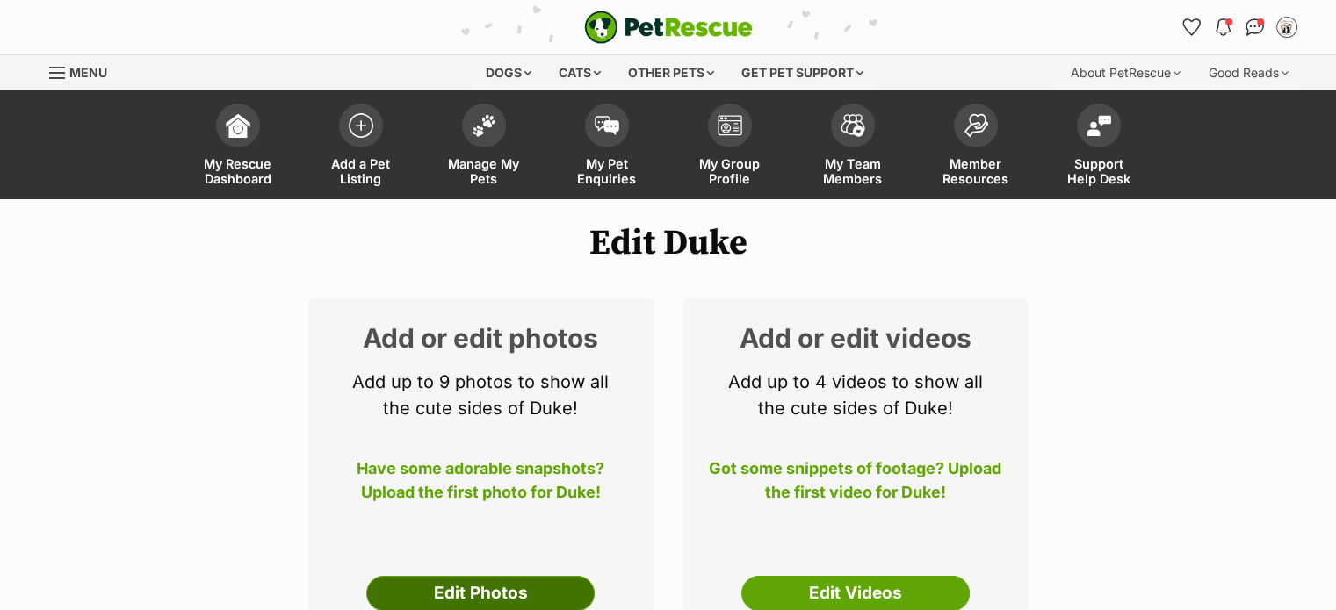
click at [467, 591] on link "Edit Photos" at bounding box center [480, 593] width 228 height 35
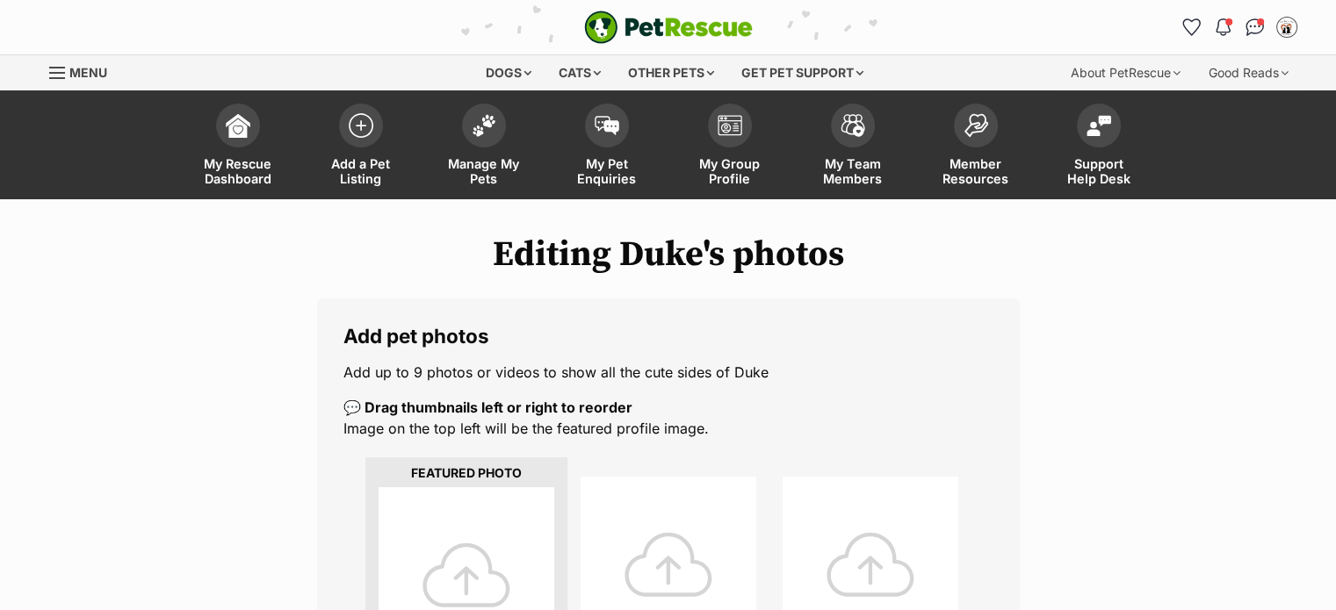
scroll to position [585, 0]
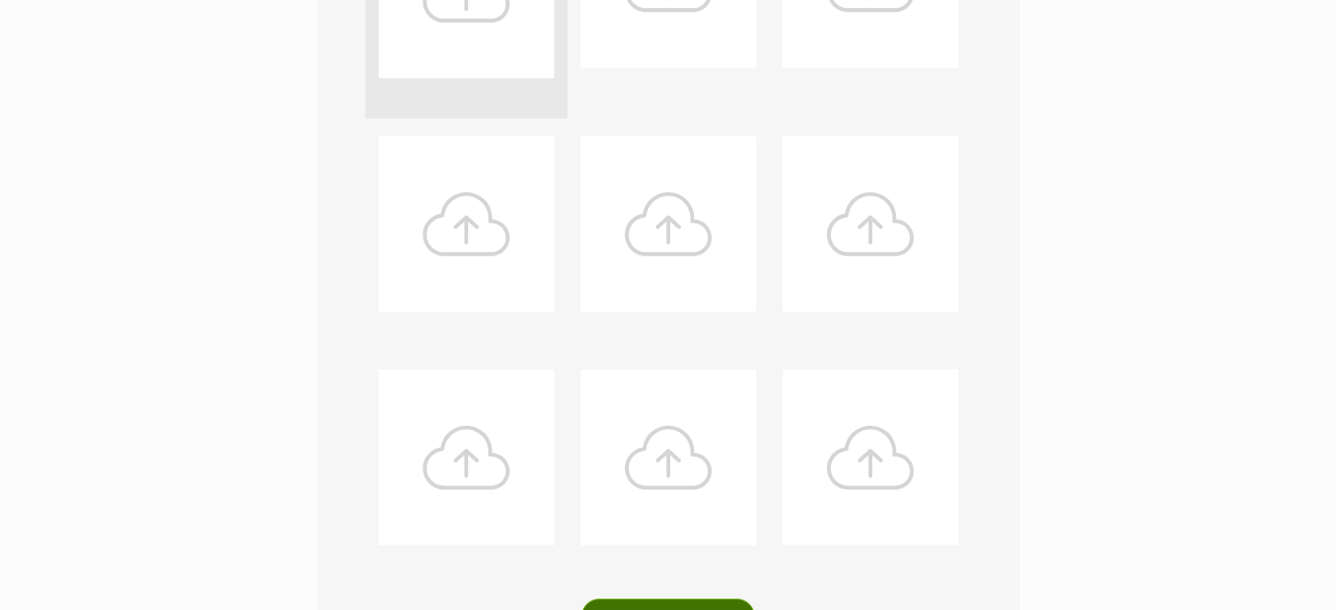
click at [666, 604] on button "Upload Photos" at bounding box center [667, 616] width 172 height 35
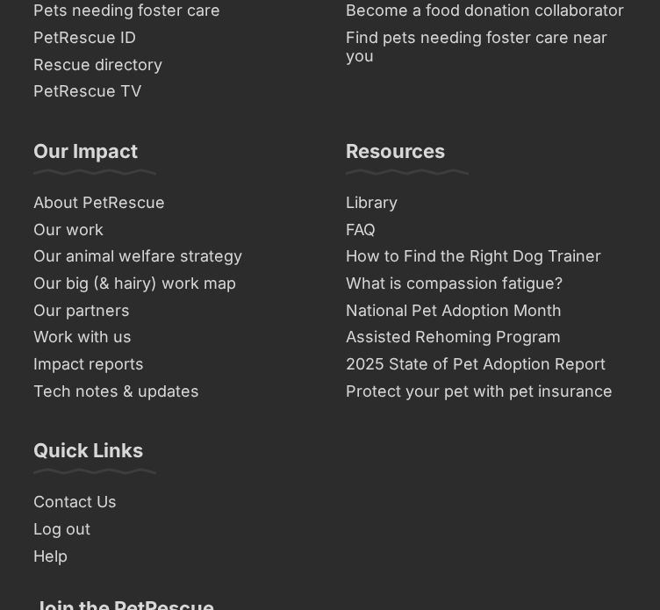
scroll to position [850, 0]
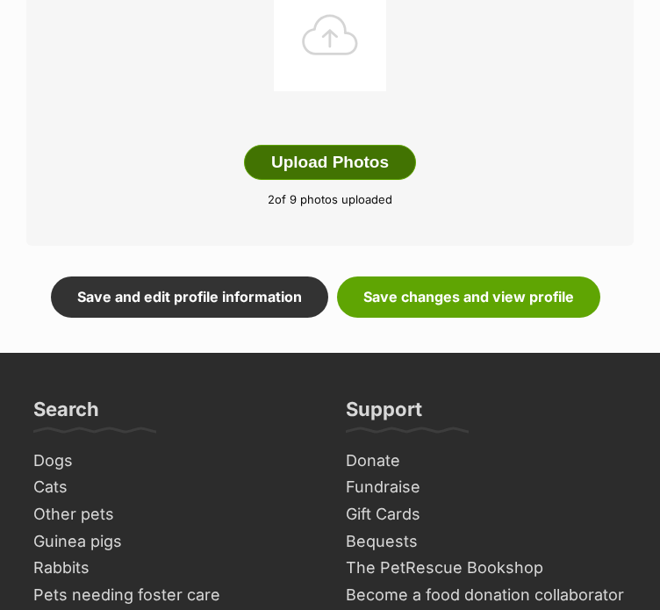
click at [364, 168] on button "Upload Photos" at bounding box center [330, 162] width 172 height 35
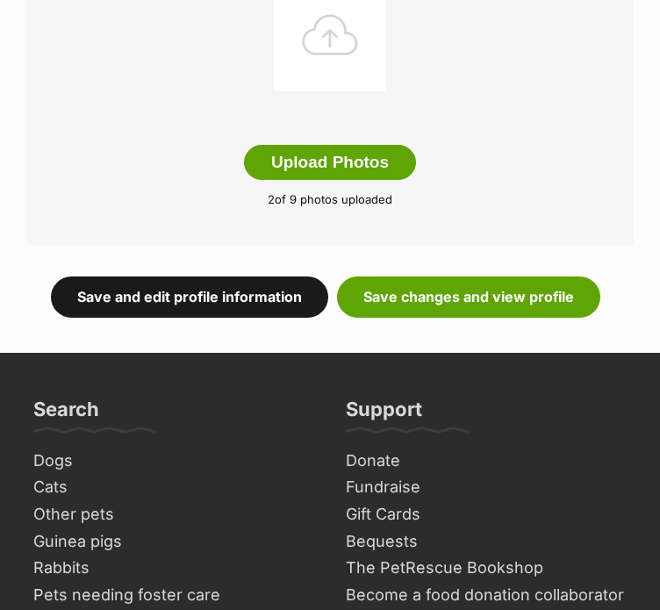
click at [246, 299] on link "Save and edit profile information" at bounding box center [189, 297] width 277 height 40
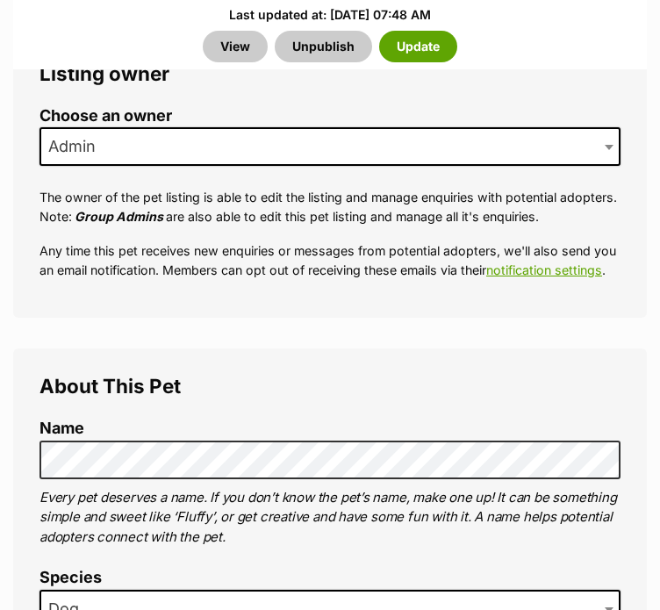
scroll to position [1755, 0]
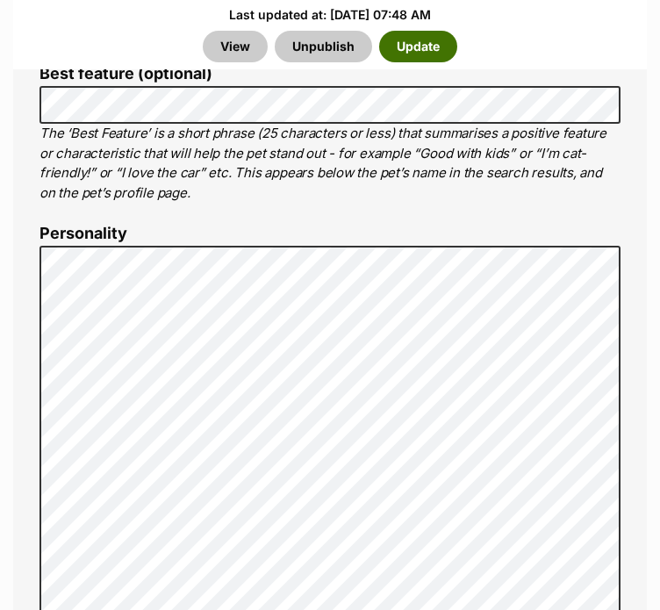
click at [414, 45] on button "Update" at bounding box center [418, 47] width 78 height 32
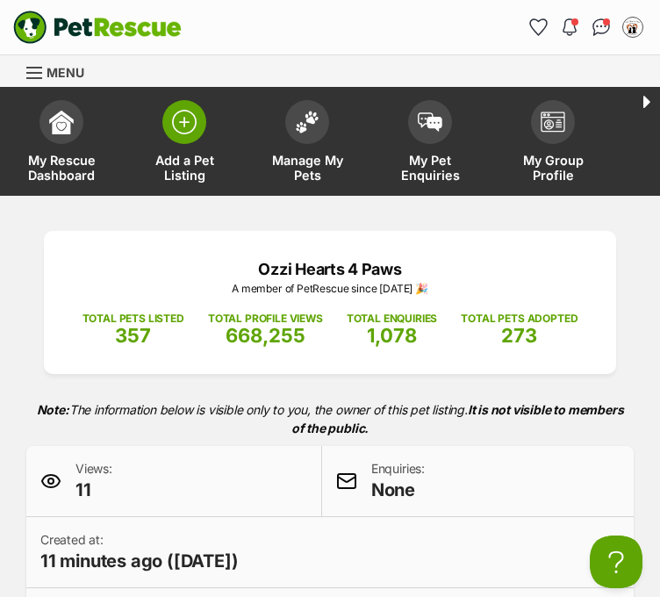
click at [191, 125] on img at bounding box center [184, 122] width 25 height 25
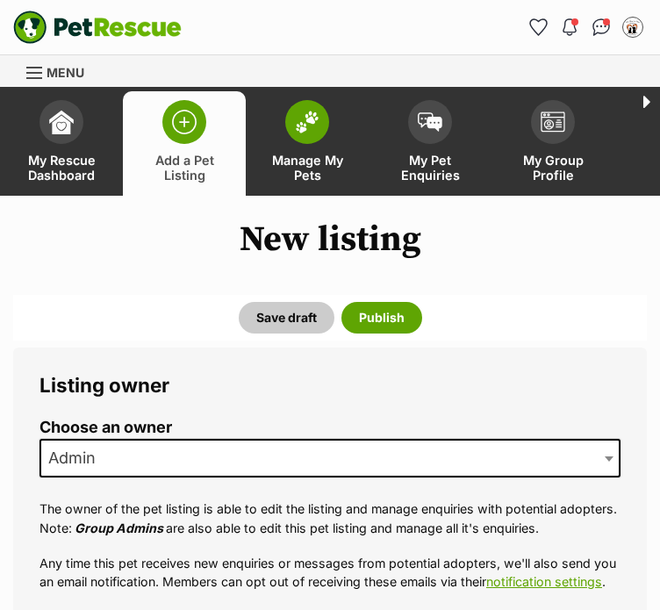
click at [299, 134] on span at bounding box center [307, 122] width 44 height 44
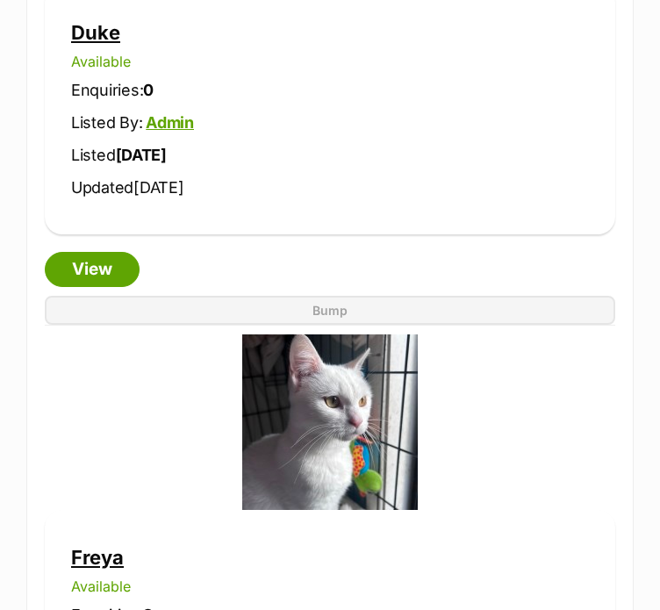
scroll to position [4582, 0]
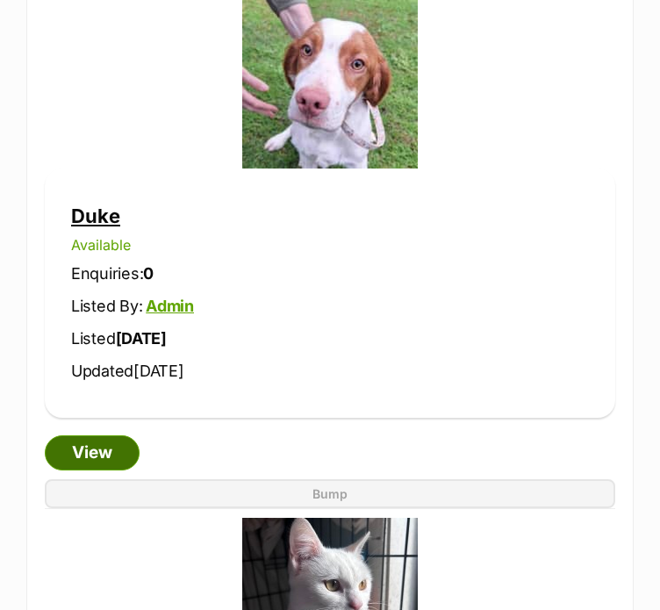
click at [100, 443] on link "View" at bounding box center [92, 453] width 95 height 35
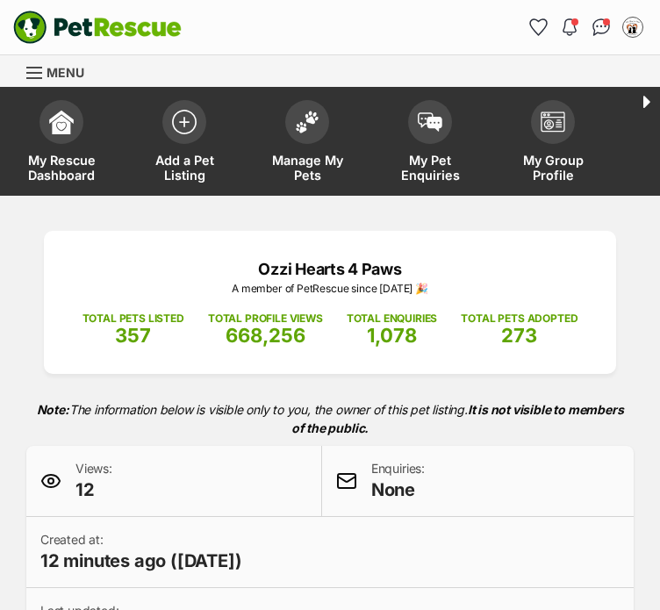
scroll to position [585, 0]
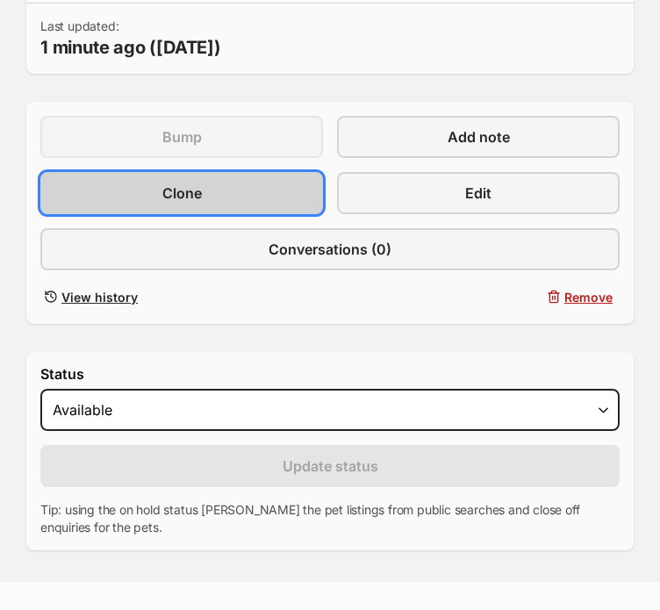
click at [255, 199] on link "Clone" at bounding box center [181, 193] width 283 height 42
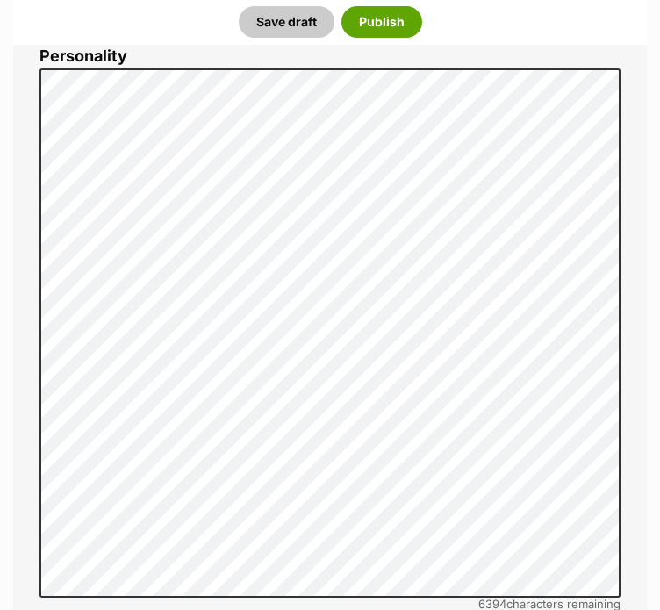
scroll to position [1087, 0]
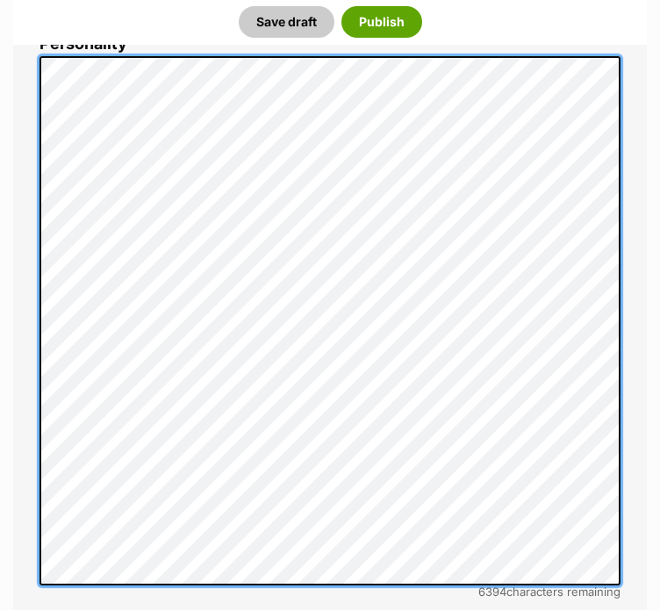
click at [484, 594] on li "Personality 6394 characters remaining Time to make your pet shine online! Let p…" at bounding box center [330, 350] width 581 height 631
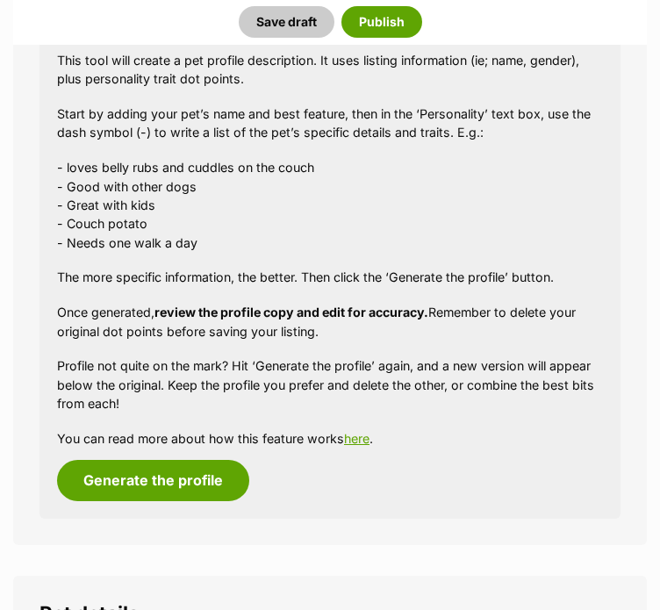
scroll to position [1646, 0]
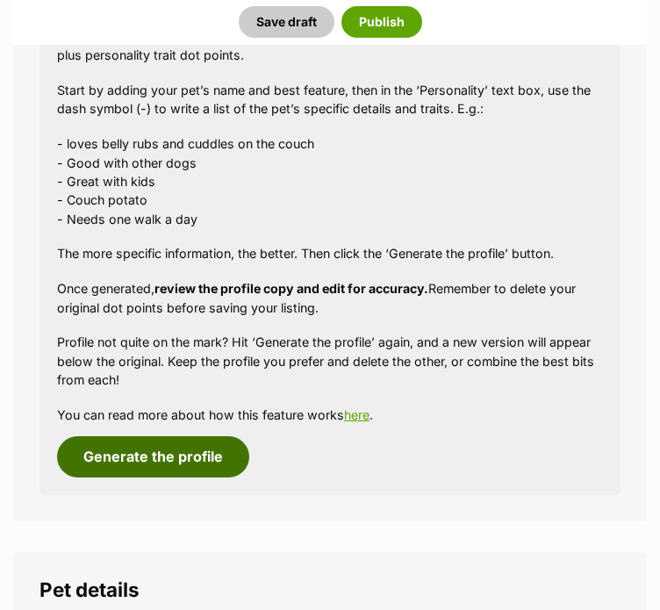
click at [163, 456] on button "Generate the profile" at bounding box center [153, 456] width 192 height 40
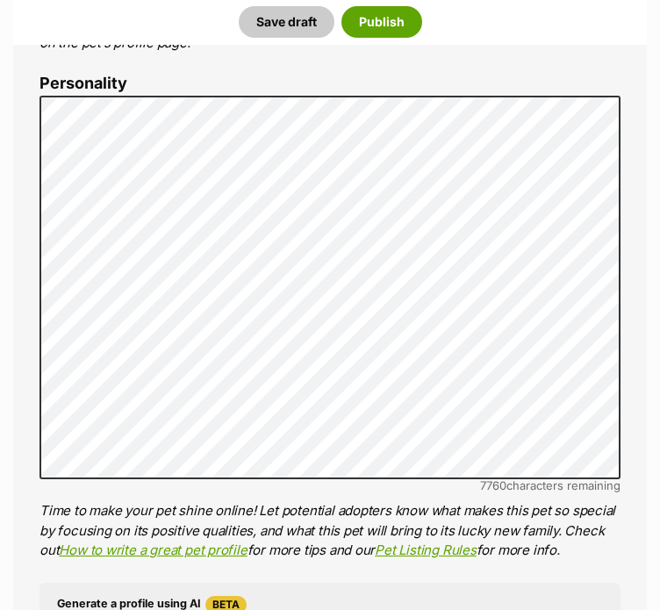
scroll to position [1029, 0]
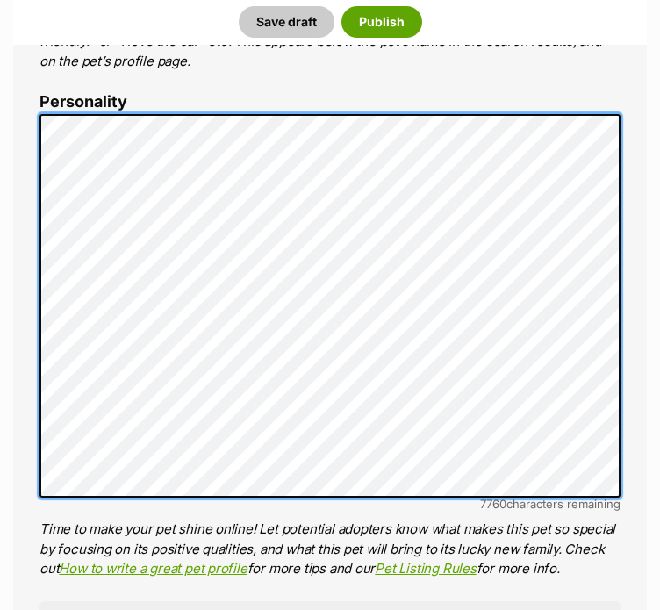
click at [22, 128] on div "About This Pet Name Henlo there, it looks like you might be using the pet name …" at bounding box center [330, 384] width 634 height 1507
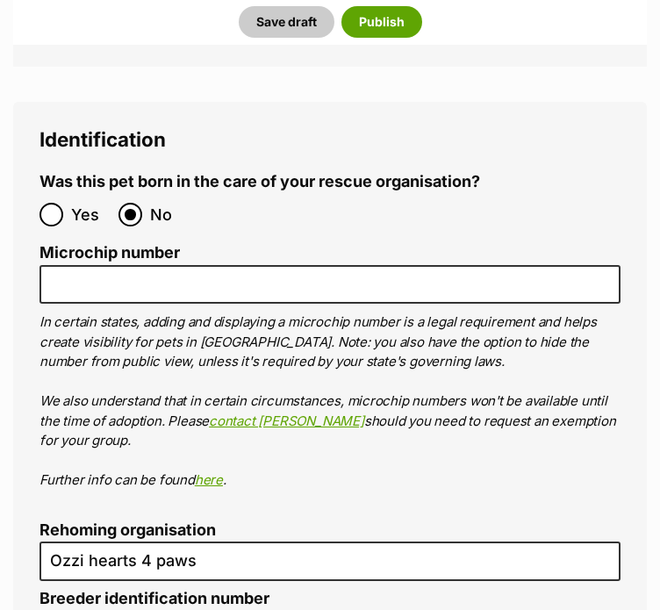
scroll to position [6347, 0]
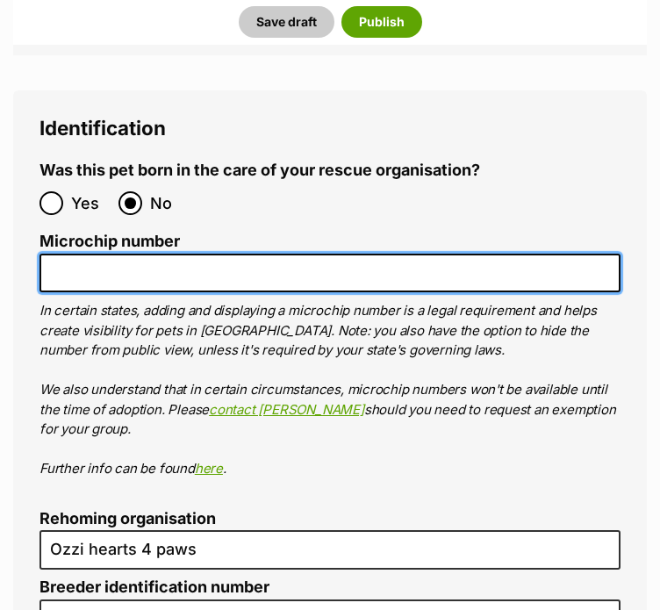
click at [104, 254] on input "Microchip number" at bounding box center [330, 274] width 581 height 40
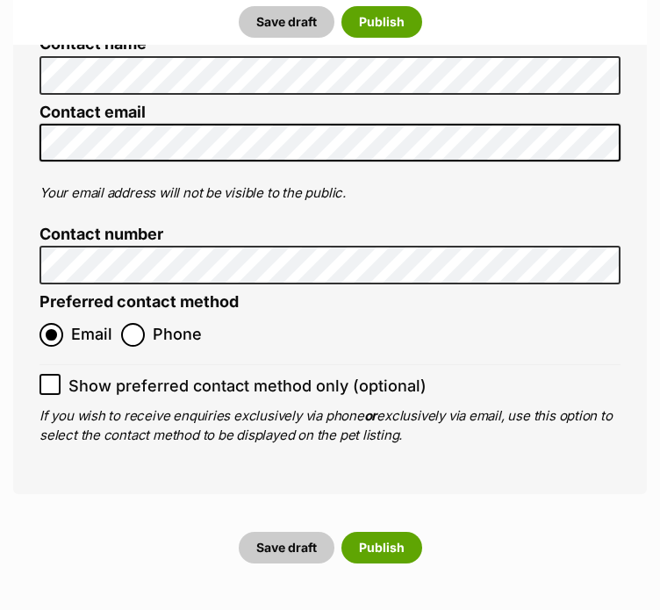
scroll to position [7493, 0]
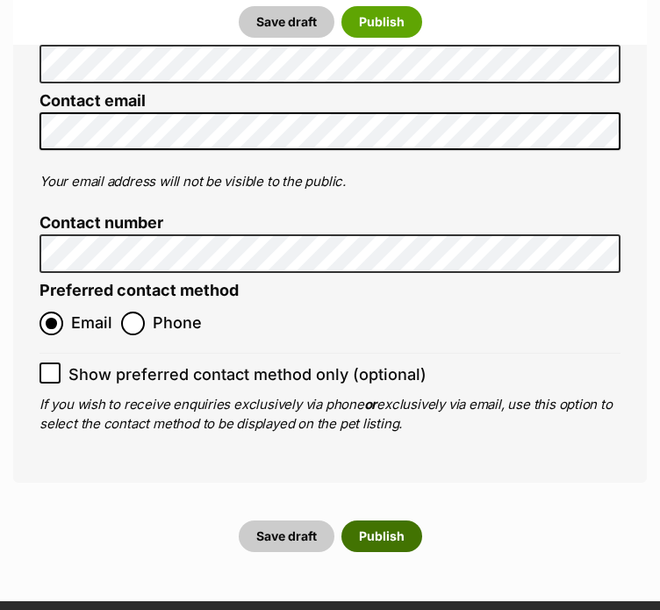
type input "991003001955338"
click at [382, 521] on button "Publish" at bounding box center [382, 537] width 81 height 32
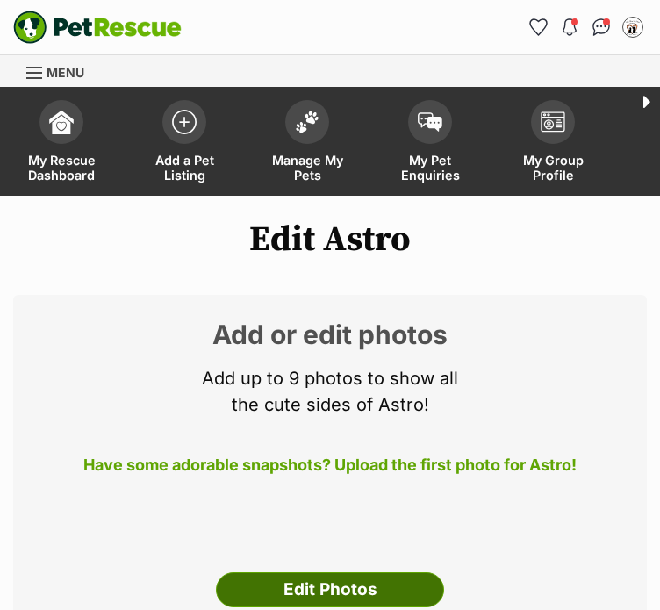
click at [343, 589] on link "Edit Photos" at bounding box center [330, 590] width 228 height 35
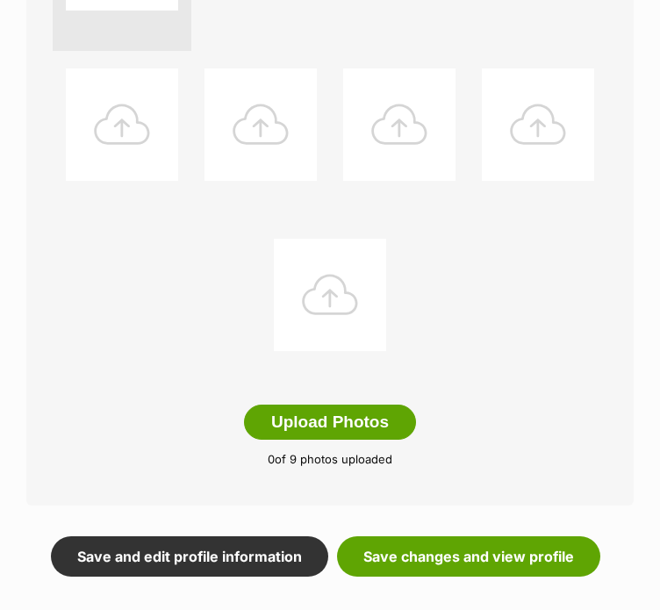
scroll to position [626, 0]
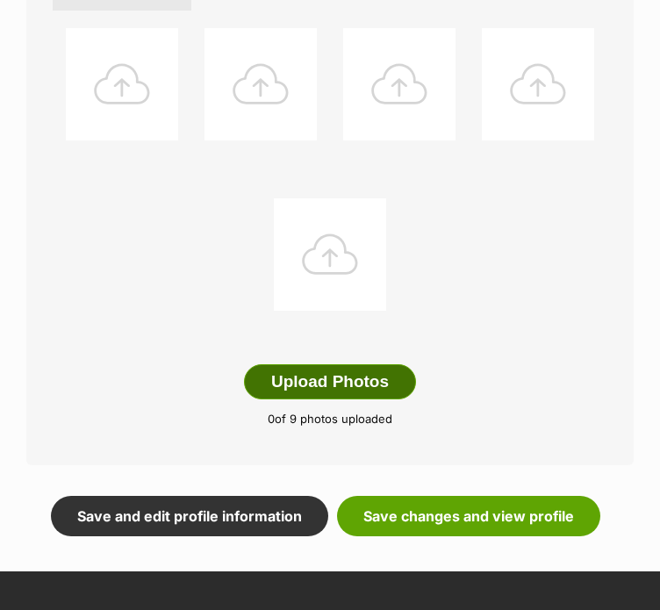
click at [343, 385] on button "Upload Photos" at bounding box center [330, 381] width 172 height 35
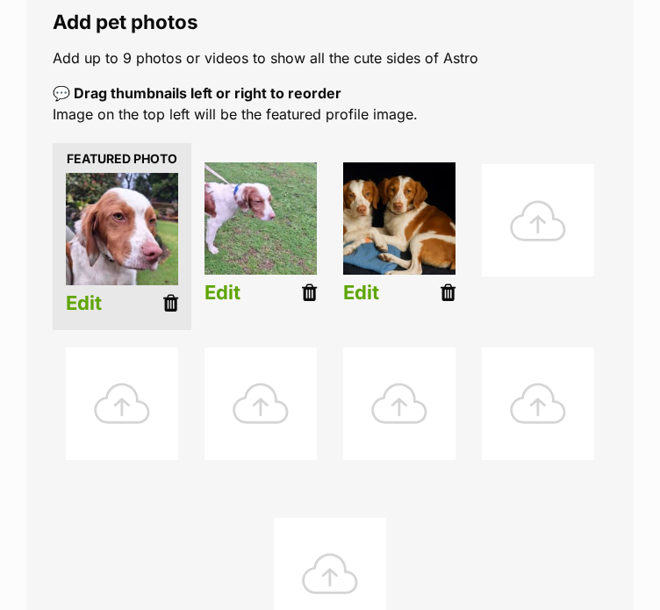
scroll to position [307, 0]
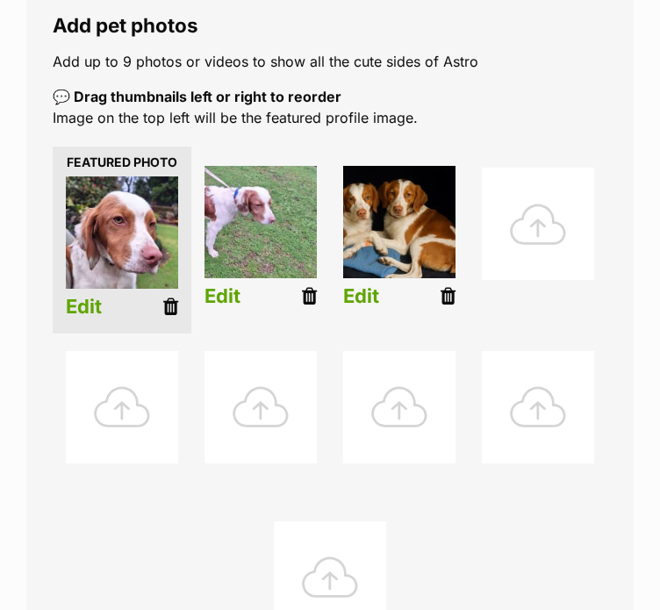
click at [81, 301] on link "Edit" at bounding box center [84, 307] width 36 height 22
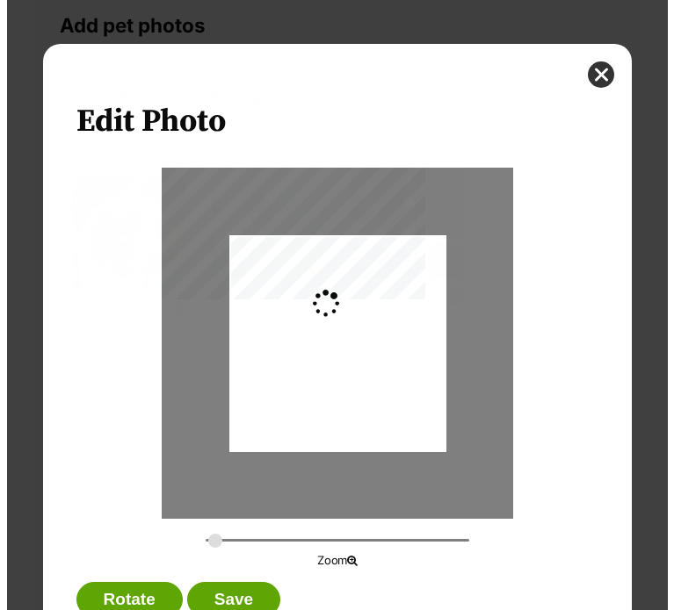
scroll to position [0, 0]
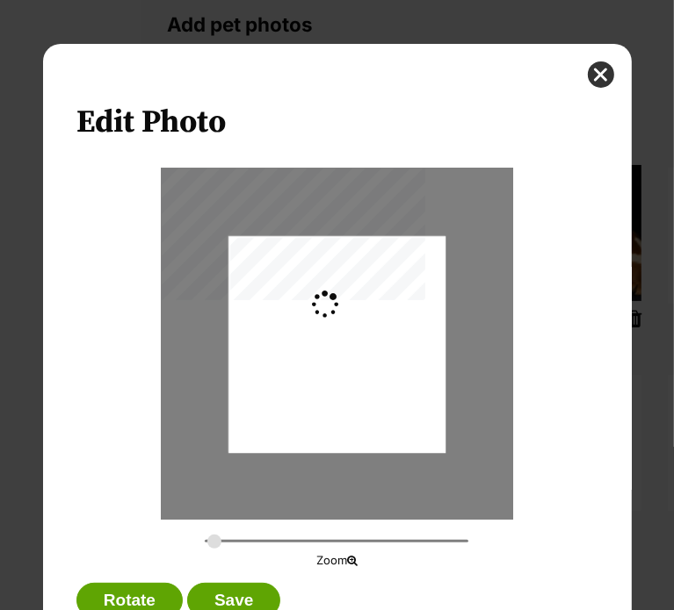
type input "0.2744"
drag, startPoint x: 313, startPoint y: 403, endPoint x: 323, endPoint y: 411, distance: 13.2
click at [323, 411] on div "Dialog Window - Close (Press escape to close)" at bounding box center [336, 352] width 217 height 471
click at [235, 599] on button "Save" at bounding box center [233, 600] width 93 height 35
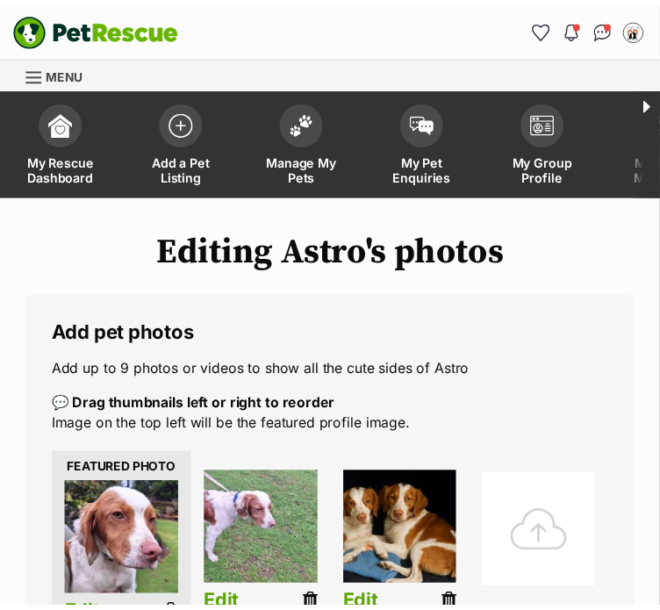
scroll to position [307, 0]
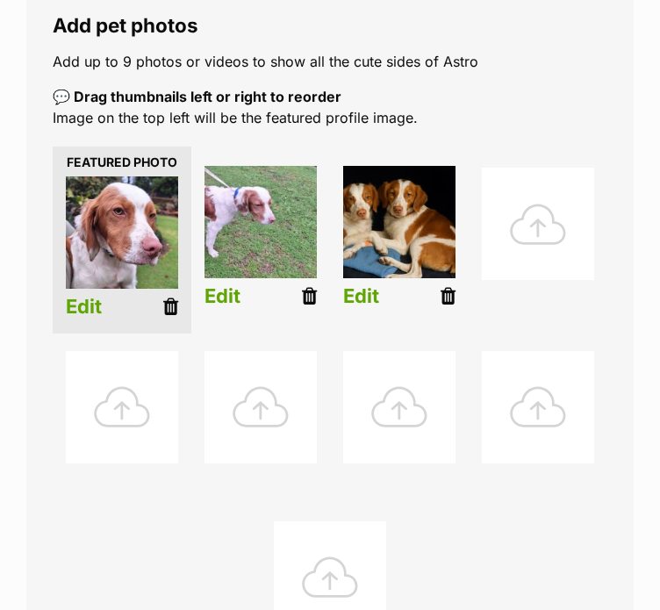
click at [269, 247] on img at bounding box center [261, 222] width 112 height 112
click at [233, 292] on link "Edit" at bounding box center [223, 296] width 36 height 22
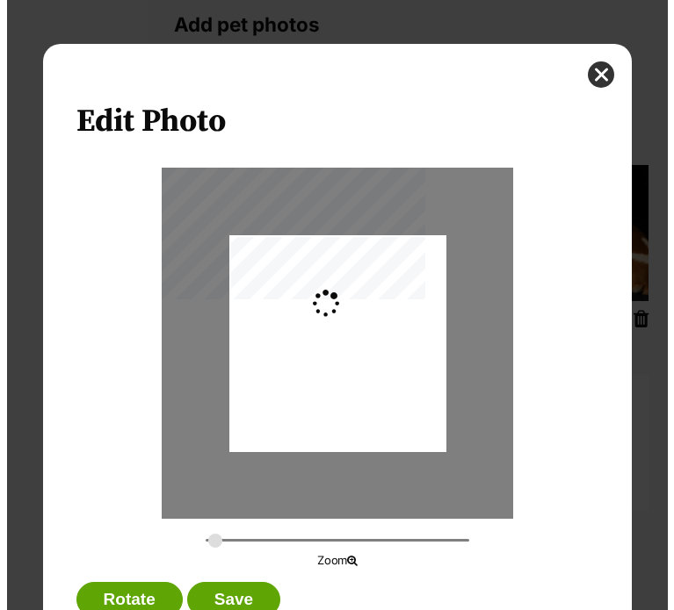
scroll to position [0, 0]
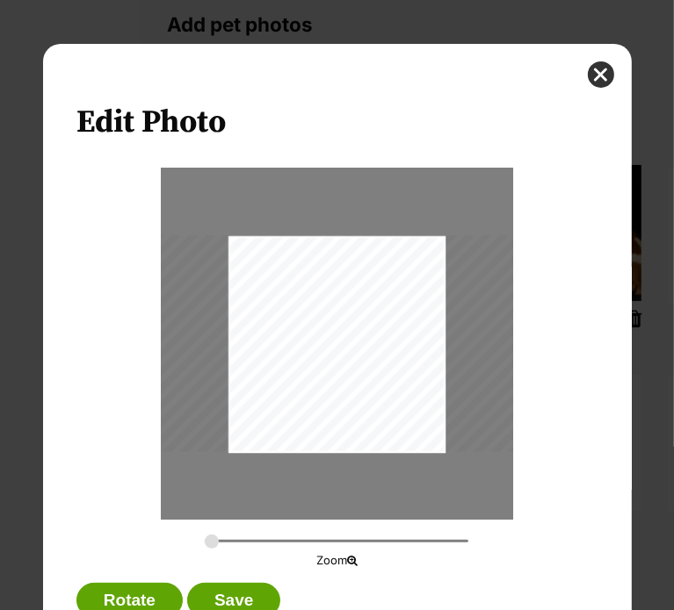
drag, startPoint x: 205, startPoint y: 540, endPoint x: 192, endPoint y: 540, distance: 12.3
click at [205, 540] on input "Dialog Window - Close (Press escape to close)" at bounding box center [336, 541] width 263 height 17
drag, startPoint x: 299, startPoint y: 365, endPoint x: 274, endPoint y: 376, distance: 26.7
click at [274, 376] on div "Dialog Window - Close (Press escape to close)" at bounding box center [312, 344] width 471 height 217
type input "0.5952"
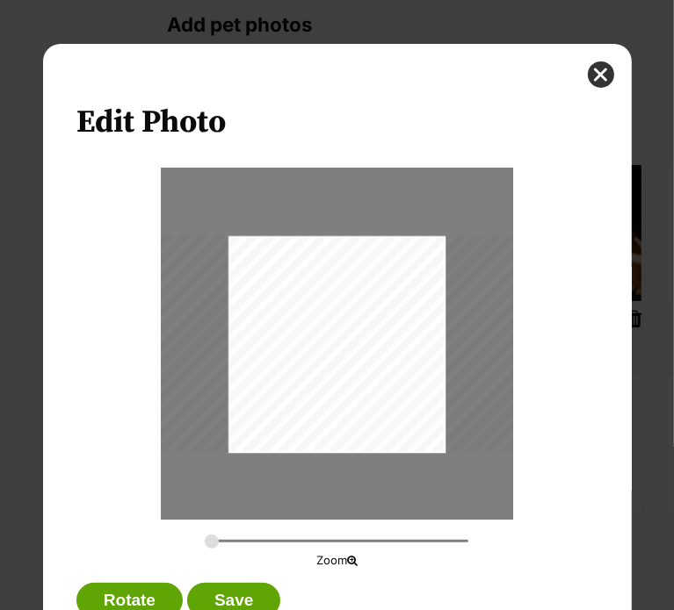
drag, startPoint x: 207, startPoint y: 540, endPoint x: 131, endPoint y: 548, distance: 76.8
click at [205, 548] on input "Dialog Window - Close (Press escape to close)" at bounding box center [336, 541] width 263 height 17
click at [239, 600] on button "Save" at bounding box center [233, 600] width 93 height 35
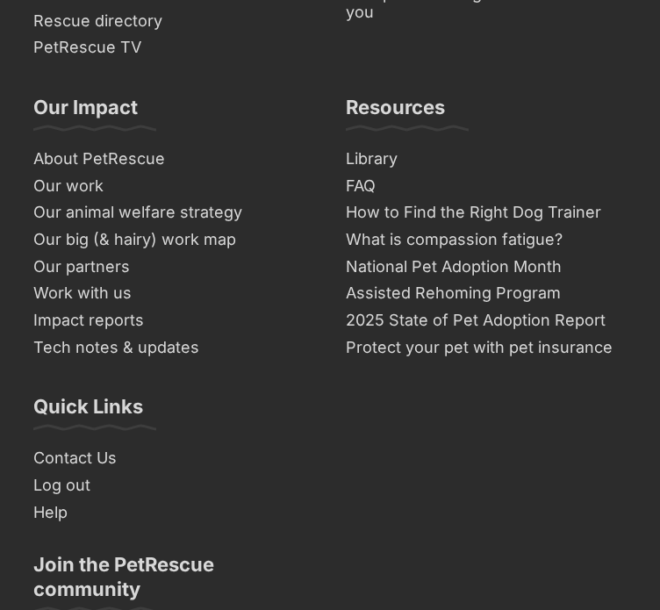
scroll to position [892, 0]
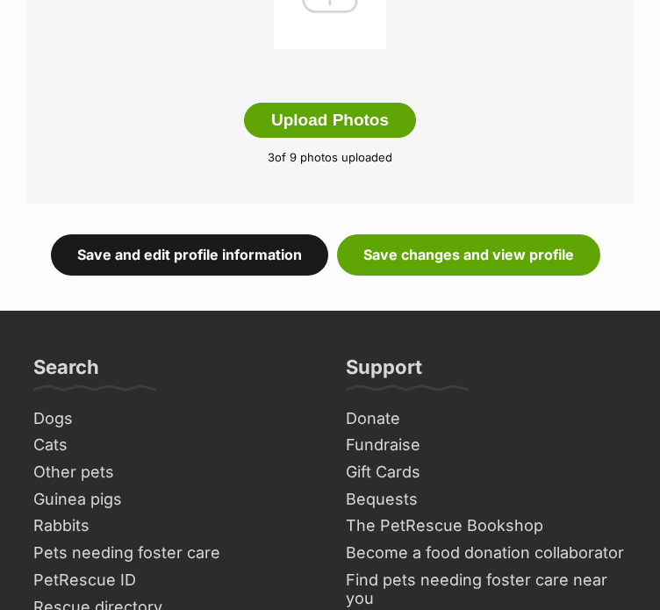
click at [204, 249] on link "Save and edit profile information" at bounding box center [189, 254] width 277 height 40
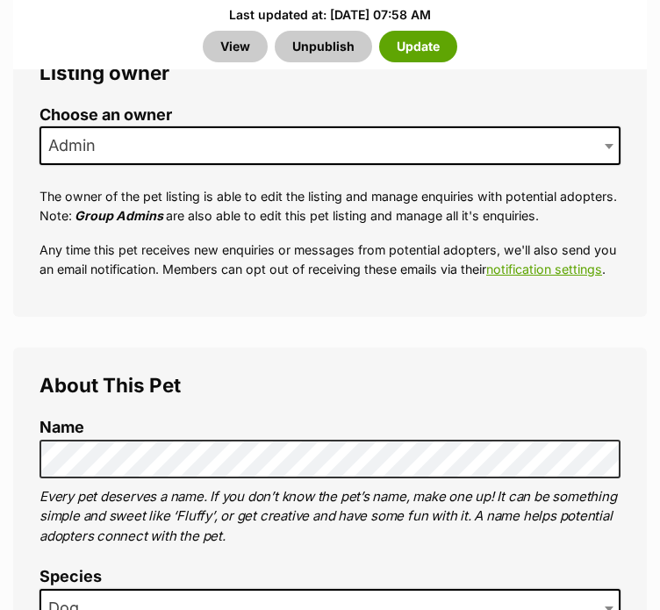
scroll to position [1756, 0]
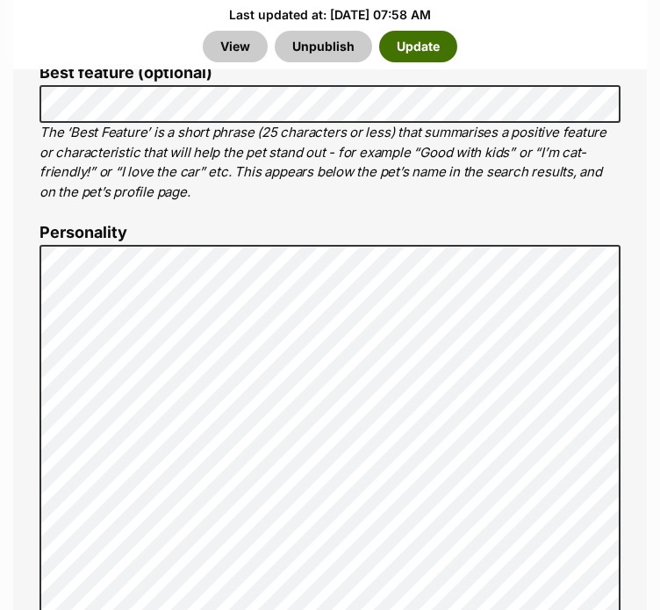
click at [416, 45] on button "Update" at bounding box center [418, 47] width 78 height 32
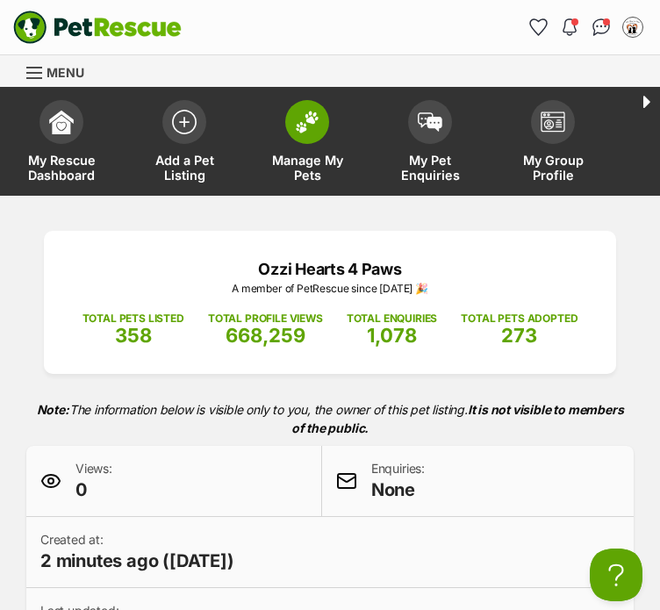
click at [313, 115] on img at bounding box center [307, 122] width 25 height 23
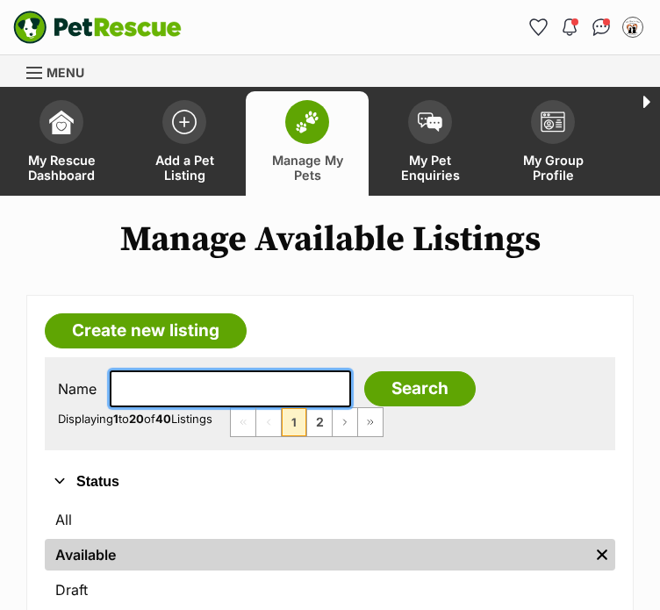
click at [197, 392] on input "text" at bounding box center [230, 389] width 241 height 37
type input "duke"
click at [364, 371] on input "Search" at bounding box center [420, 388] width 112 height 35
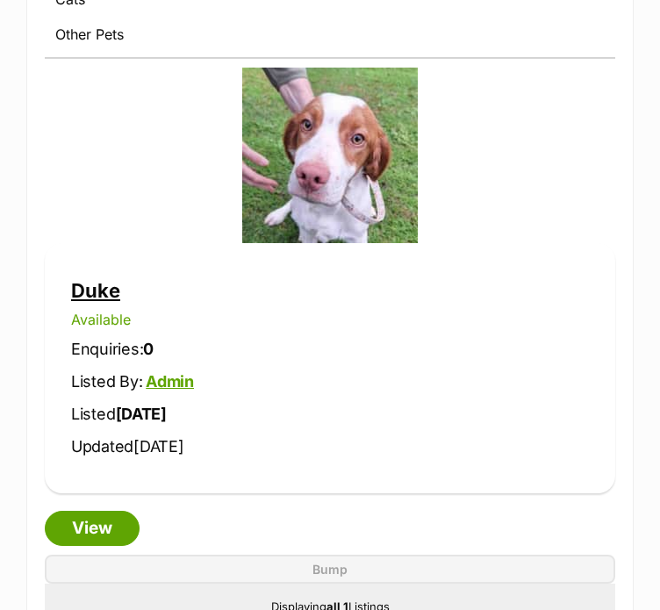
scroll to position [846, 0]
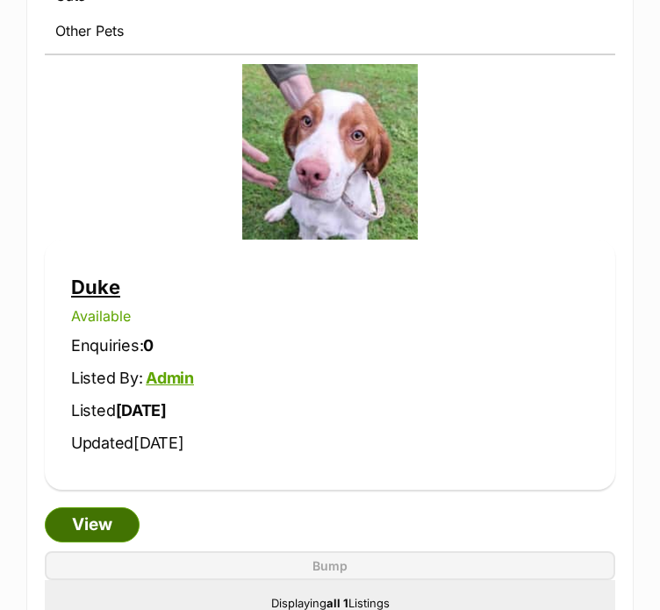
click at [75, 508] on link "View" at bounding box center [92, 525] width 95 height 35
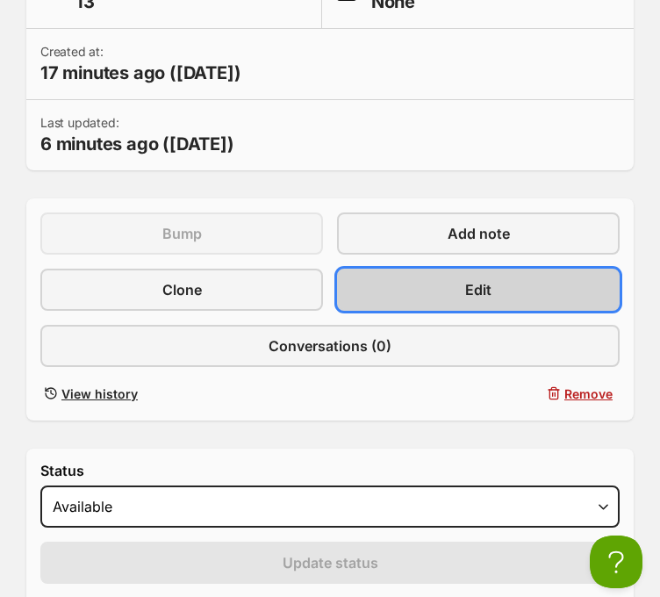
click at [467, 289] on span "Edit" at bounding box center [478, 289] width 26 height 21
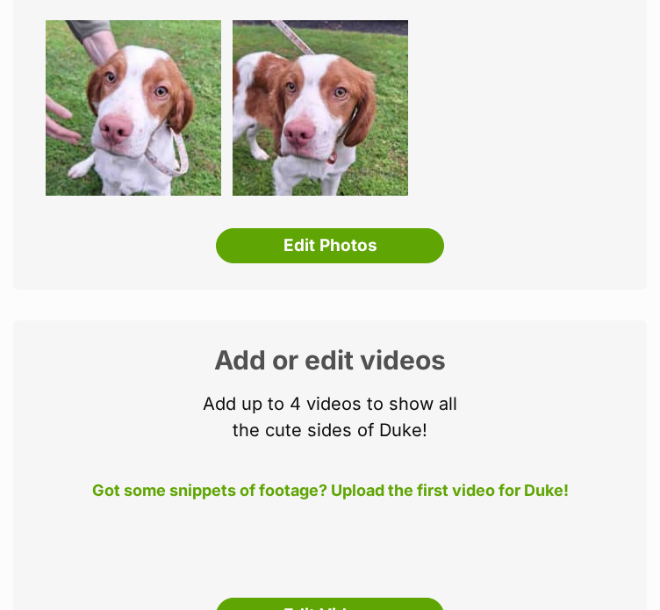
scroll to position [425, 0]
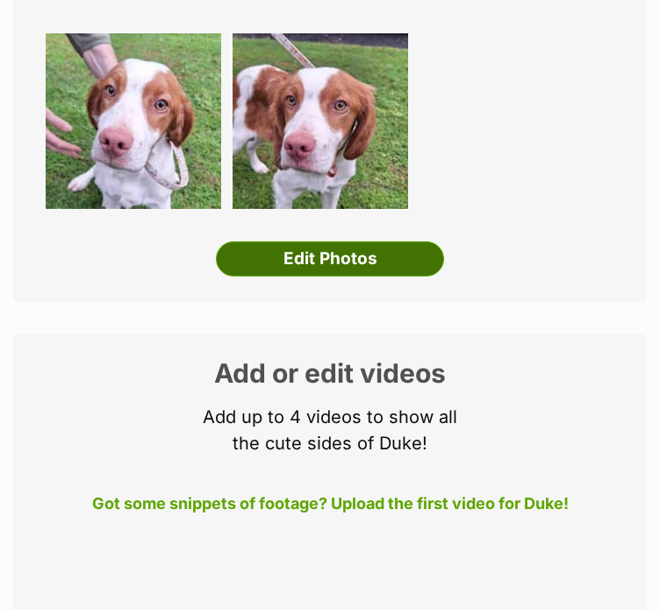
click at [337, 254] on link "Edit Photos" at bounding box center [330, 258] width 228 height 35
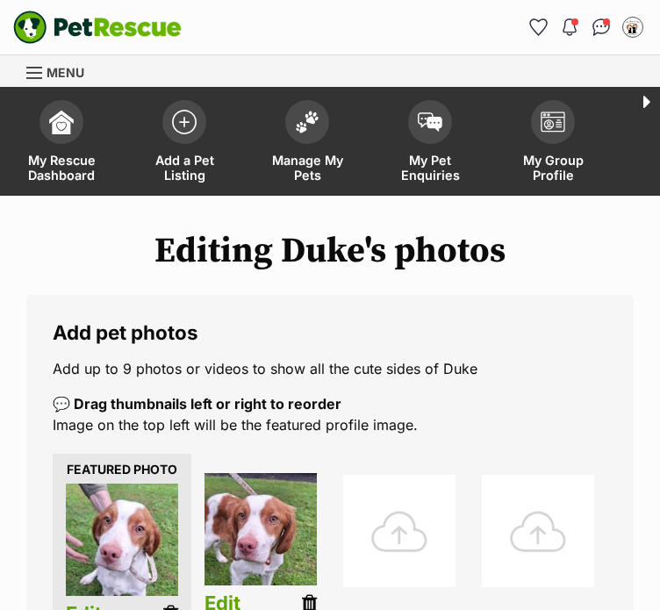
scroll to position [585, 0]
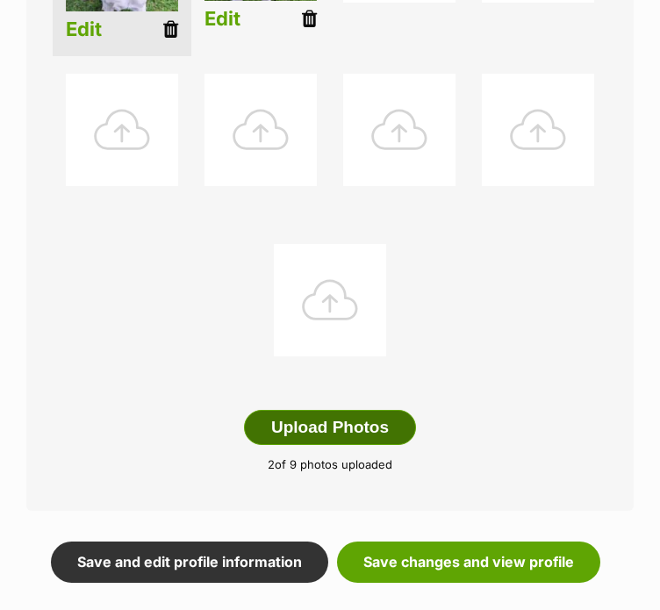
click at [342, 424] on button "Upload Photos" at bounding box center [330, 427] width 172 height 35
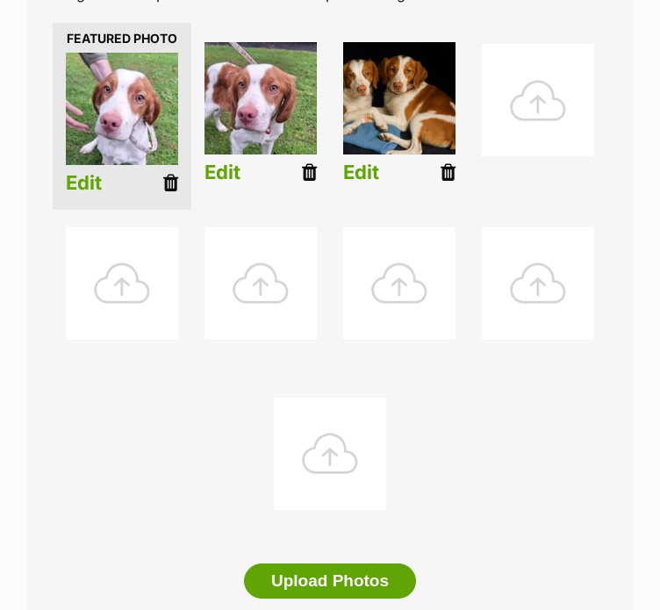
scroll to position [178, 0]
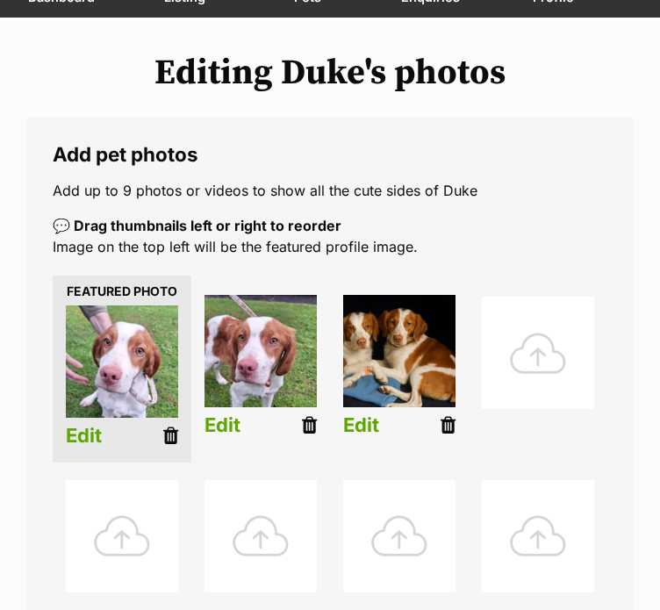
click at [140, 374] on img at bounding box center [122, 362] width 112 height 112
click at [88, 435] on link "Edit" at bounding box center [84, 436] width 36 height 22
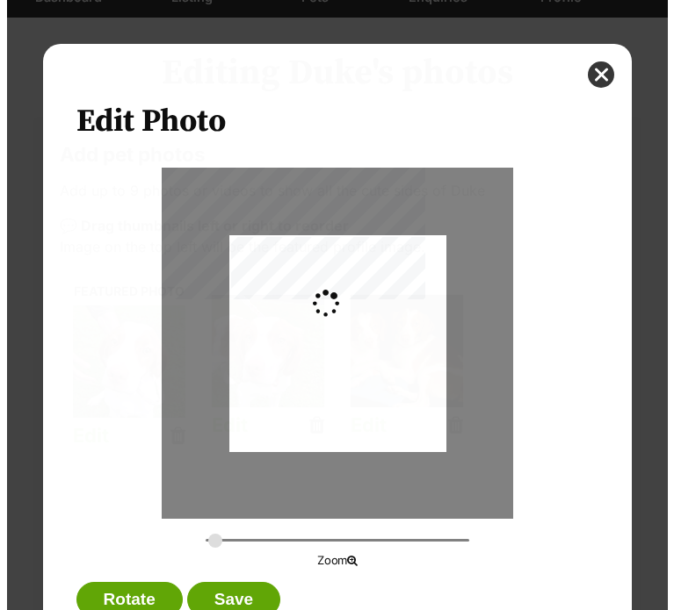
scroll to position [0, 0]
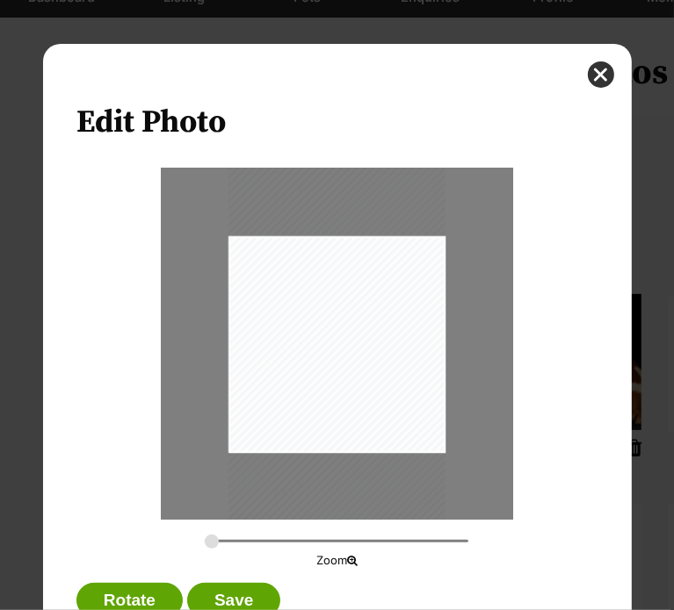
drag, startPoint x: 337, startPoint y: 378, endPoint x: 305, endPoint y: 421, distance: 53.2
click at [305, 421] on div "Dialog Window - Close (Press escape to close)" at bounding box center [336, 386] width 217 height 471
drag, startPoint x: 207, startPoint y: 540, endPoint x: 233, endPoint y: 533, distance: 26.4
type input "0.4108"
click at [233, 533] on input "Dialog Window - Close (Press escape to close)" at bounding box center [336, 541] width 263 height 17
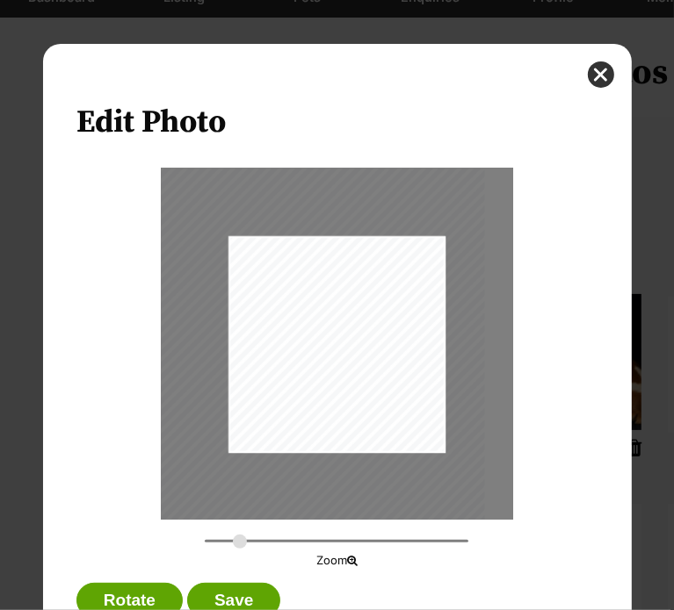
drag, startPoint x: 307, startPoint y: 418, endPoint x: 296, endPoint y: 429, distance: 15.5
click at [296, 429] on div "Dialog Window - Close (Press escape to close)" at bounding box center [322, 418] width 325 height 704
click at [234, 593] on button "Save" at bounding box center [233, 600] width 93 height 35
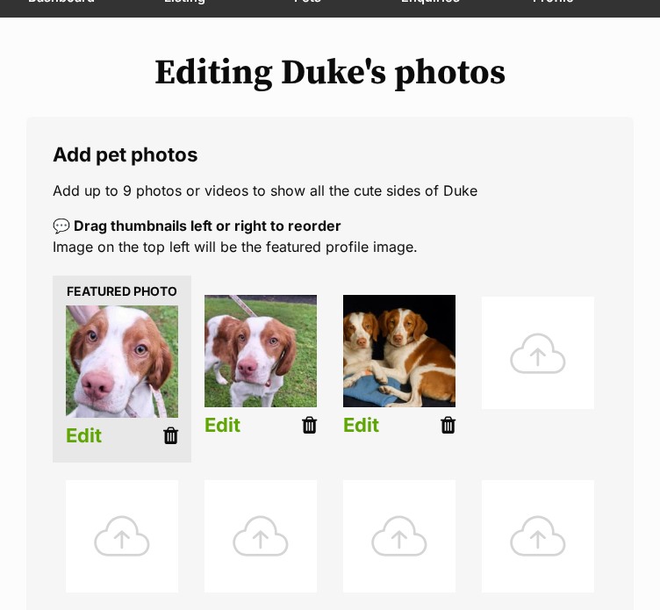
scroll to position [763, 0]
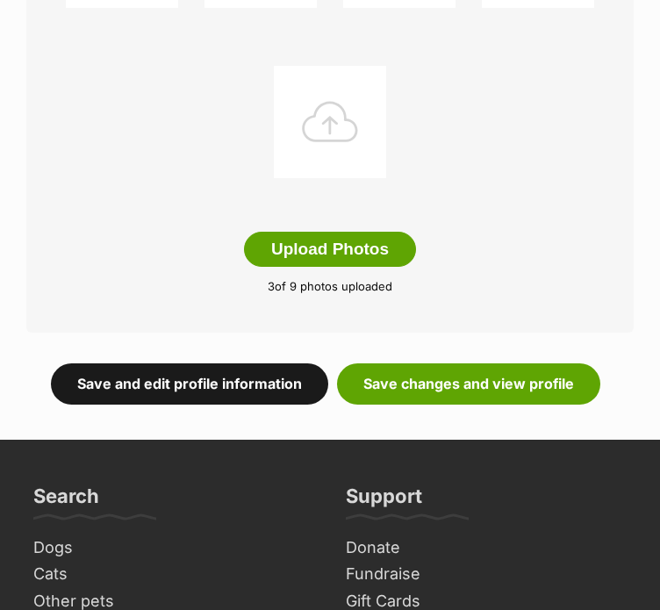
click at [211, 387] on link "Save and edit profile information" at bounding box center [189, 384] width 277 height 40
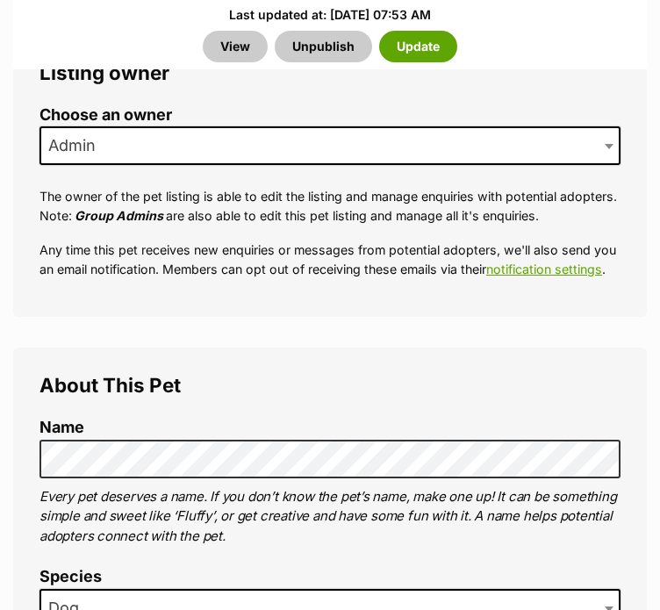
scroll to position [1756, 0]
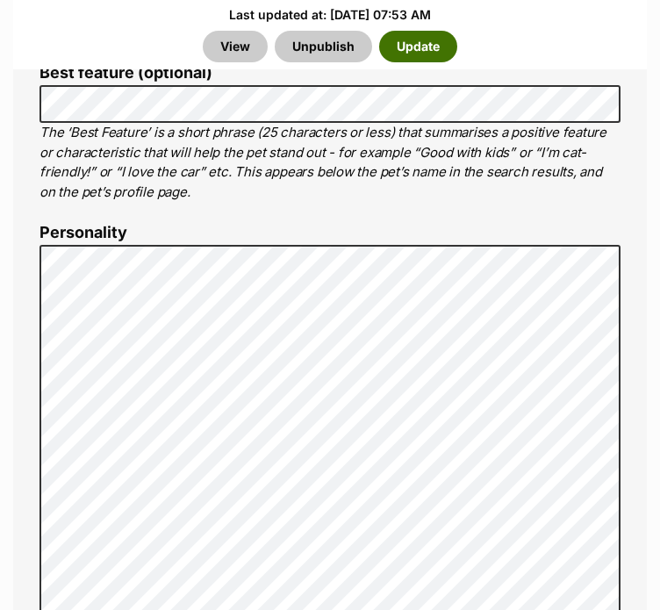
click at [432, 46] on button "Update" at bounding box center [418, 47] width 78 height 32
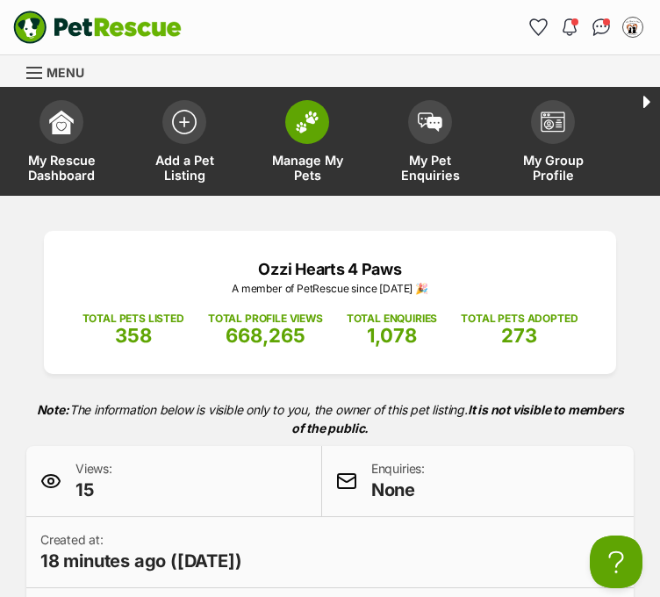
click at [295, 118] on img at bounding box center [307, 122] width 25 height 23
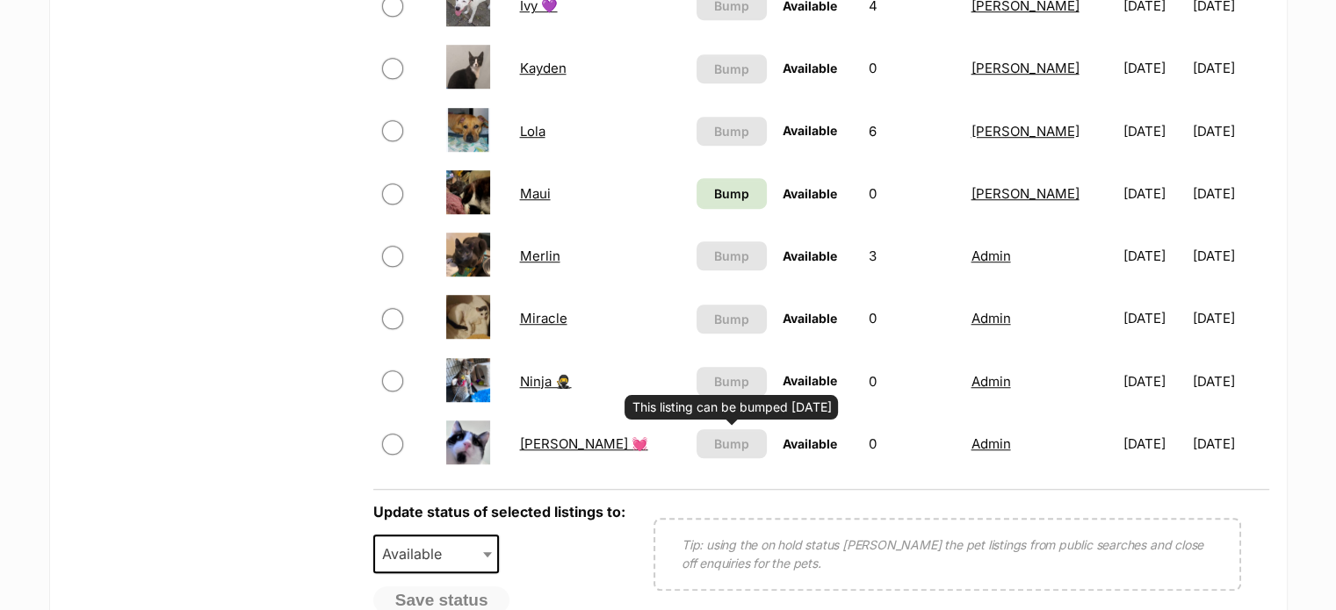
scroll to position [1830, 0]
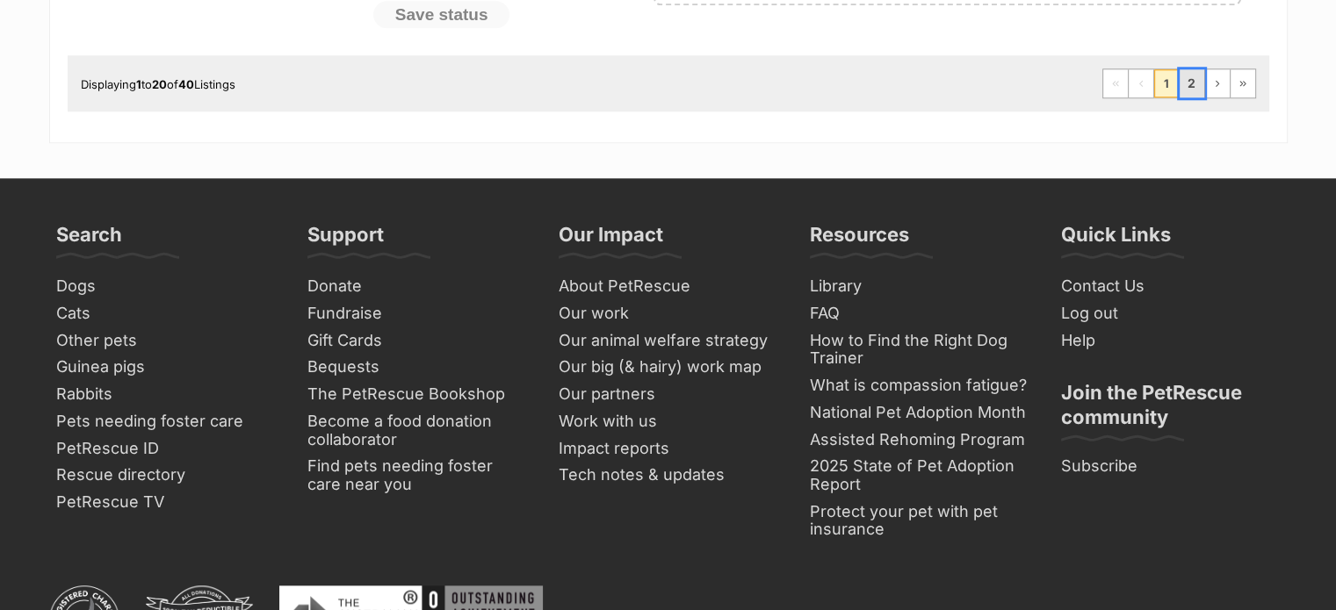
click at [659, 77] on link "2" at bounding box center [1191, 83] width 25 height 28
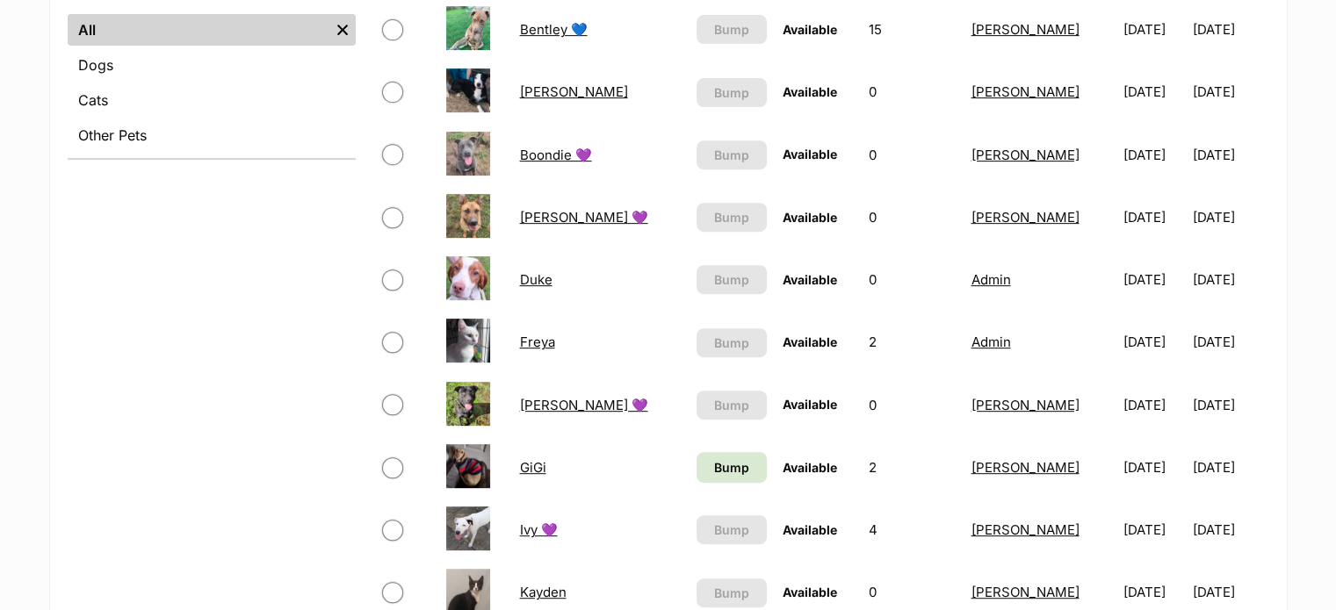
scroll to position [699, 0]
